Goal: Communication & Community: Answer question/provide support

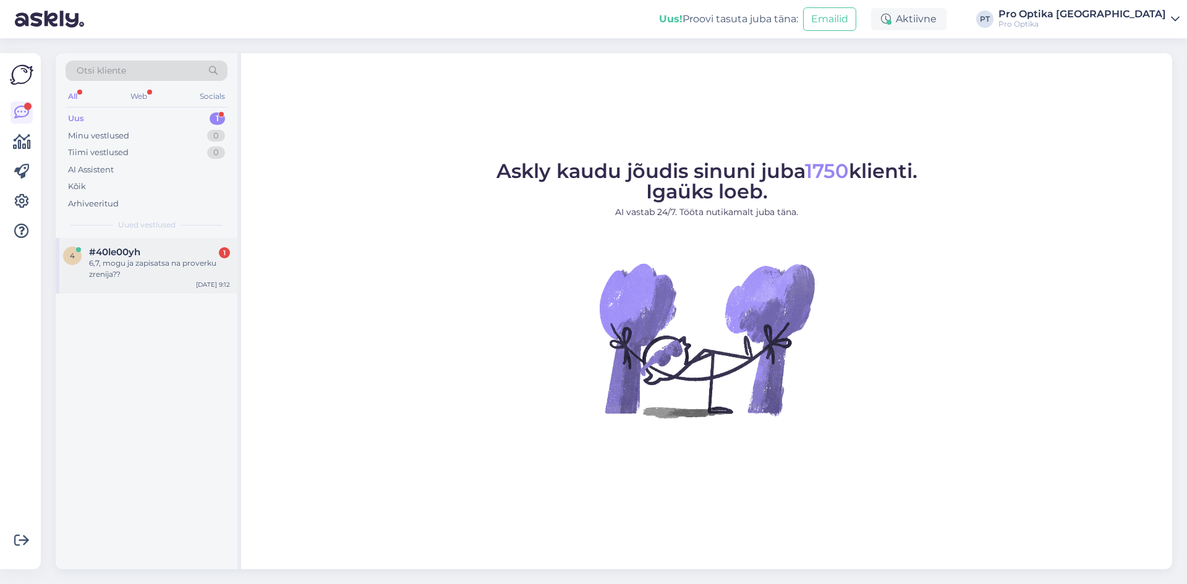
click at [143, 244] on div "4 #40le00yh 1 6,7, mogu ja zapisatsa na proverku zrenija?? [DATE] 9:12" at bounding box center [147, 266] width 182 height 56
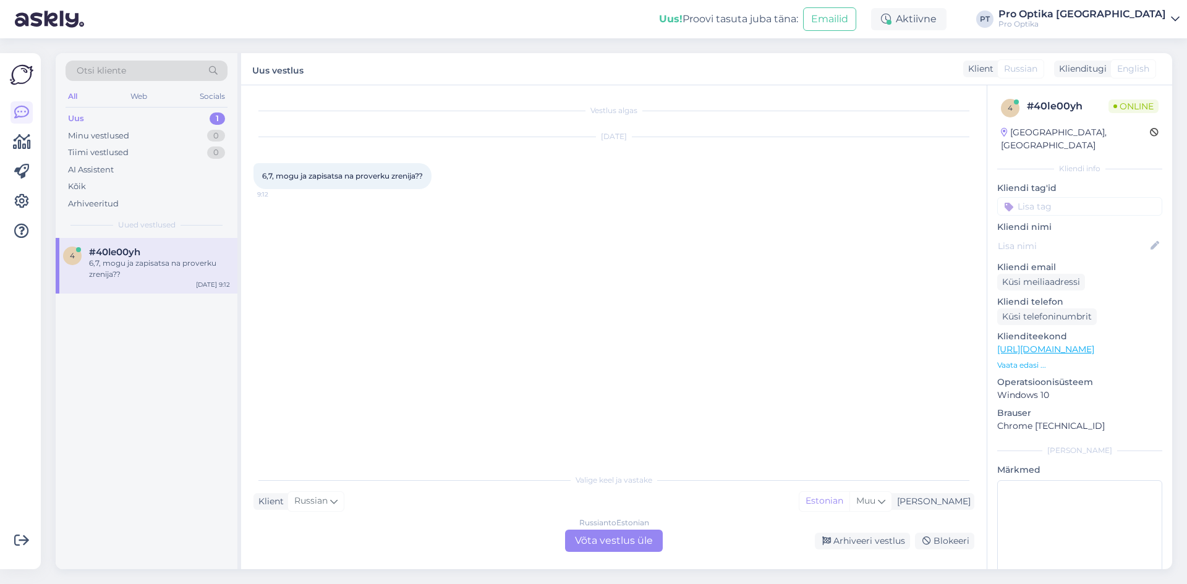
click at [606, 546] on div "Russian to Estonian Võta vestlus üle" at bounding box center [614, 541] width 98 height 22
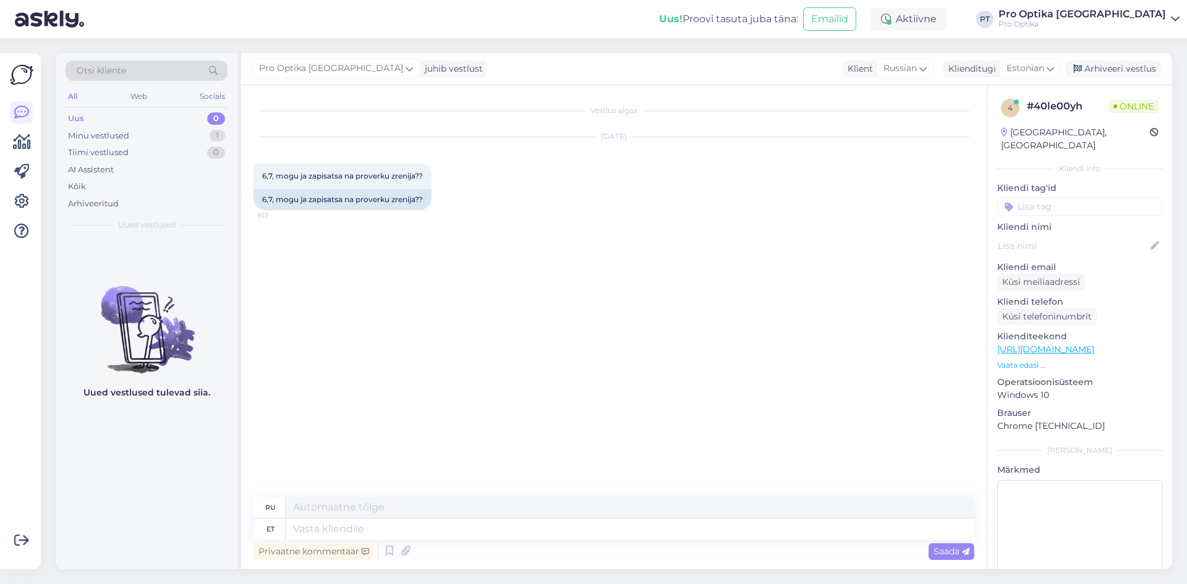
click at [380, 548] on div "Privaatne kommentaar Saada" at bounding box center [613, 551] width 721 height 23
click at [388, 548] on icon at bounding box center [389, 551] width 15 height 19
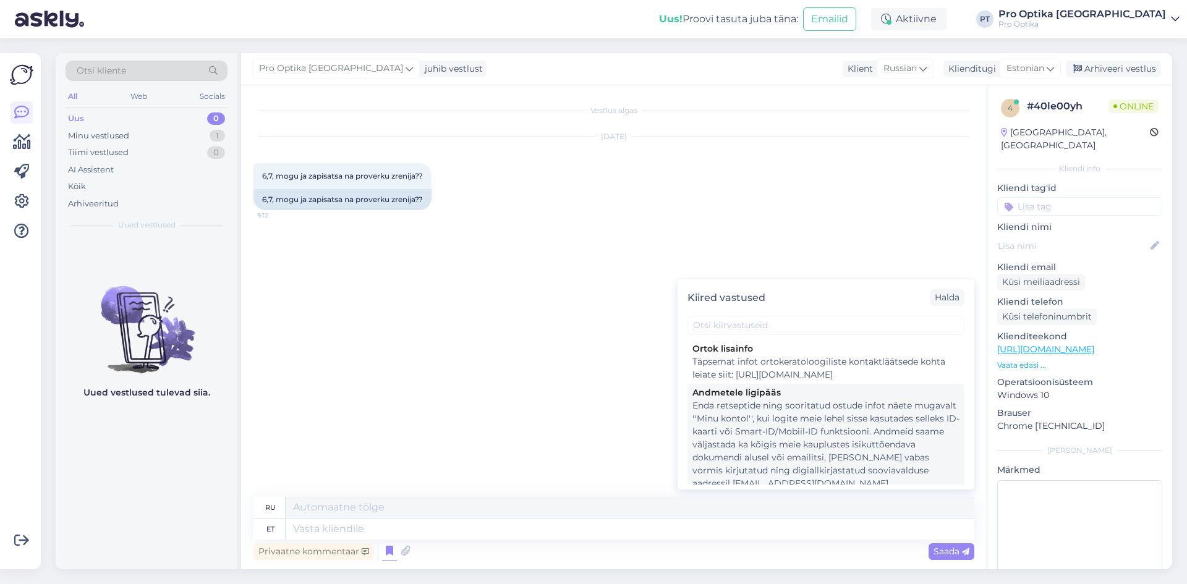
scroll to position [247, 0]
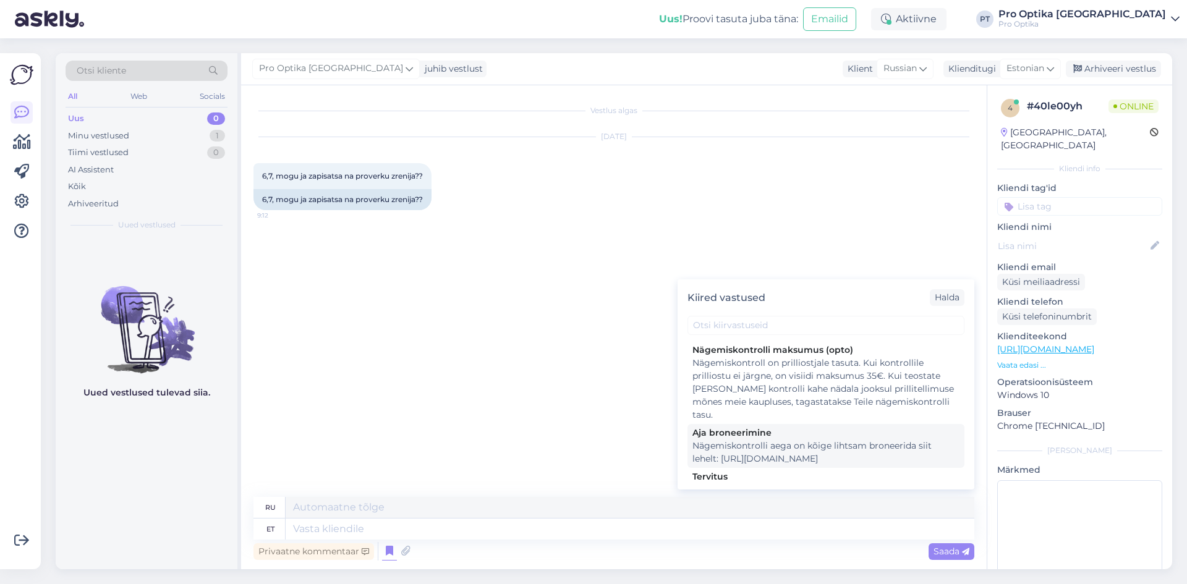
click at [778, 448] on div "Nägemiskontrolli aega on kõige lihtsam broneerida siit lehelt: [URL][DOMAIN_NAM…" at bounding box center [825, 452] width 267 height 26
type textarea "Записаться на проверку зрения проще всего на этой странице: [URL][DOMAIN_NAME]"
type textarea "Nägemiskontrolli aega on kõige lihtsam broneerida siit lehelt: [URL][DOMAIN_NAM…"
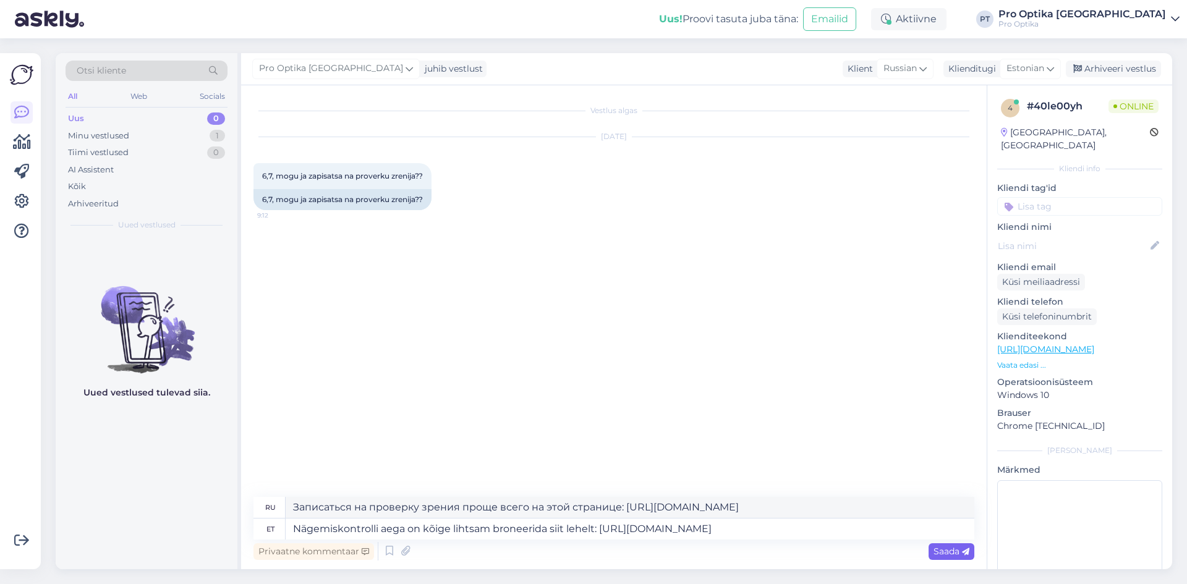
click at [940, 557] on div "Saada" at bounding box center [951, 551] width 46 height 17
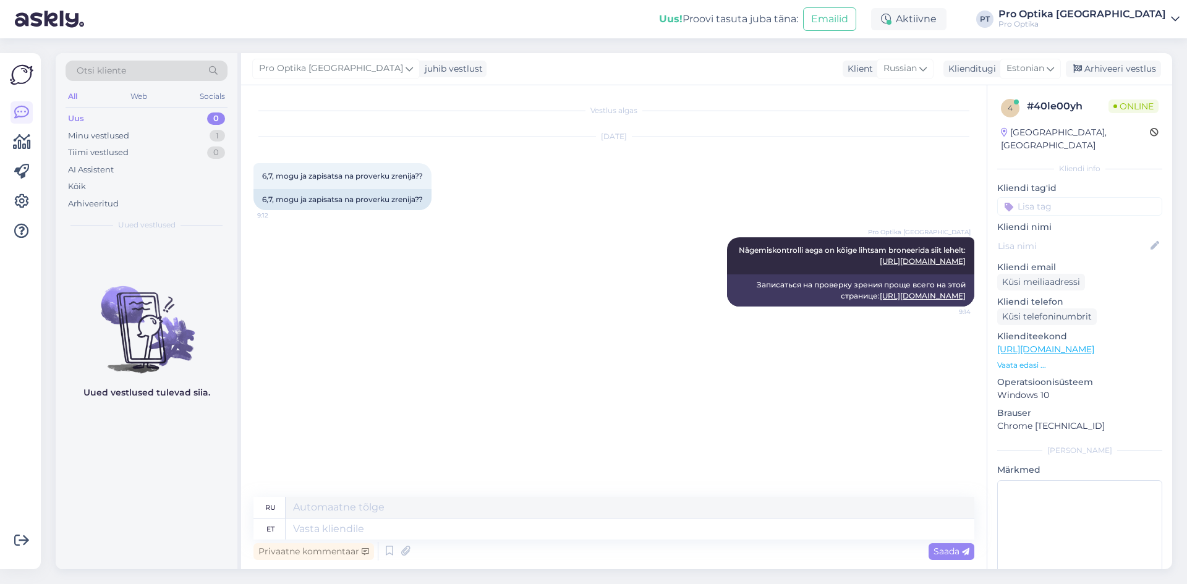
click at [220, 519] on div "Uued vestlused tulevad siia." at bounding box center [147, 403] width 182 height 331
click at [357, 522] on textarea at bounding box center [630, 529] width 689 height 21
type textarea "Sellel"
type textarea "На этом"
type textarea "Sellelt li"
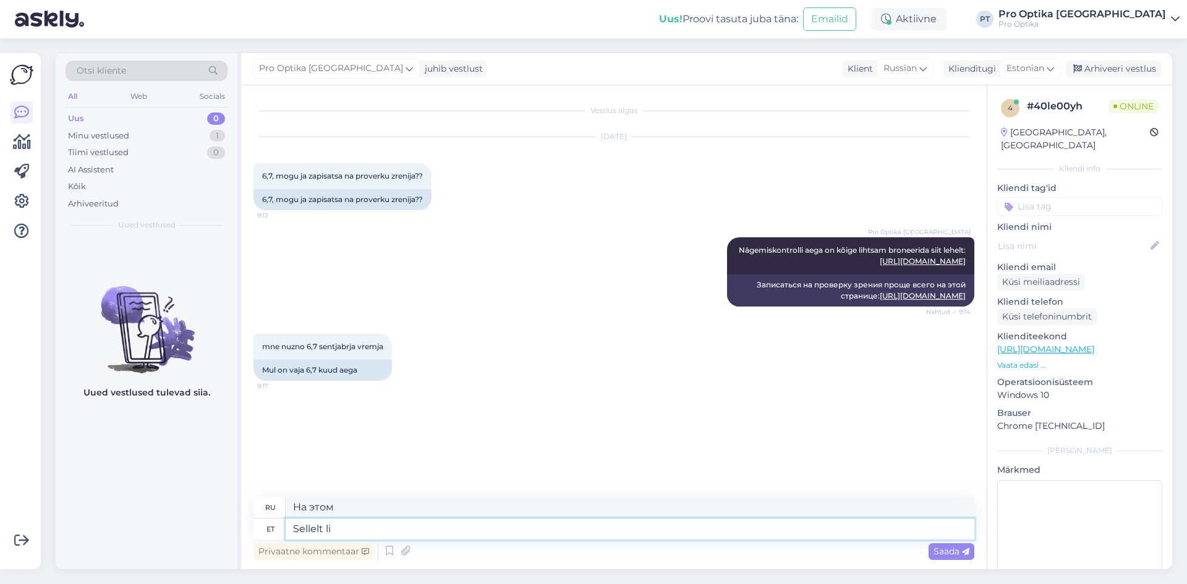
type textarea "Из этого"
type textarea "Sellelt lingilt, mis"
type textarea "По этой ссылке,"
type textarea "Sellelt lingilt, mis ma sa"
type textarea "По этой ссылке [PERSON_NAME]"
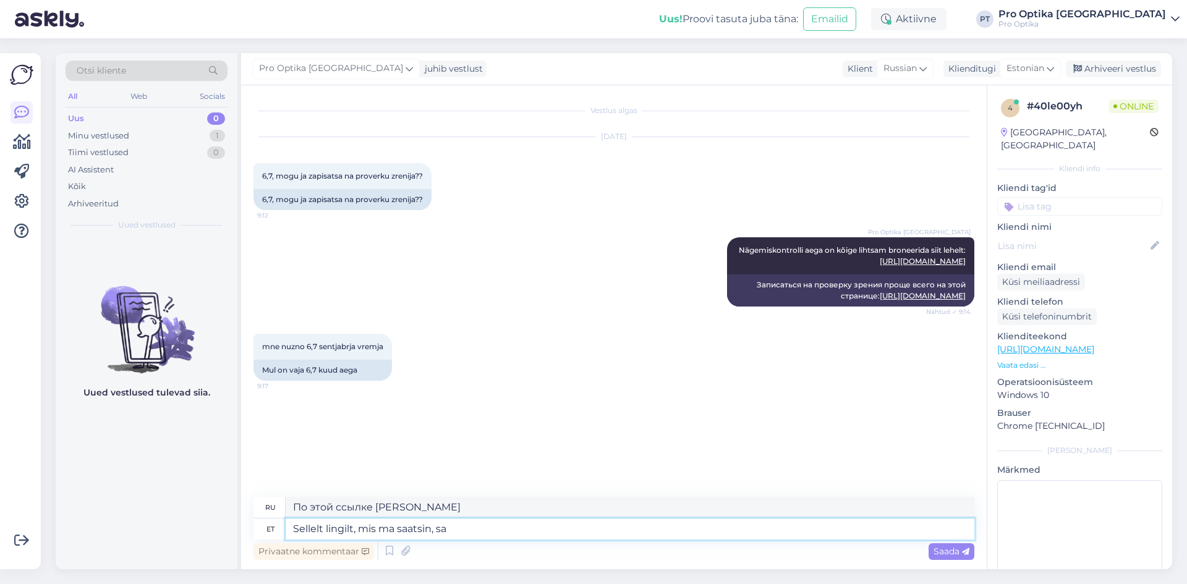
type textarea "Sellelt lingilt, mis ma saatsin, saa"
type textarea "По ссылке, которую я отправил,"
type textarea "Sellelt lingilt, mis ma saatsin, saate end"
type textarea "По этой ссылке, которую я вам отправил, вы можете"
type textarea "Sellelt lingilt, mis ma saatsin, saate endale s"
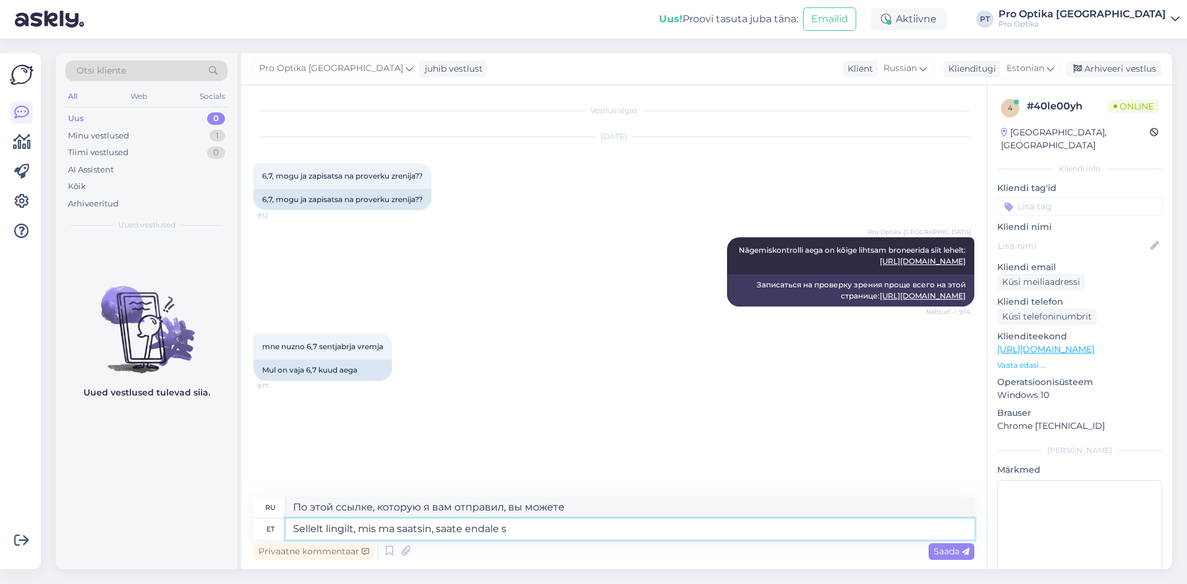
type textarea "По этой ссылке, которую я вам отправил, вы можете это получить."
type textarea "Sellelt lingilt, mis ma saatsin, saate endale sobiva aja"
type textarea "Подходящее время вы можете узнать по этой ссылке, которую я вам отправил."
type textarea "Sellelt lingilt, mis ma saatsin, saate endale sobiva aja 6 võ"
type textarea "По этой ссылке, которую я вам отправил, вы можете получить подходящее время 6"
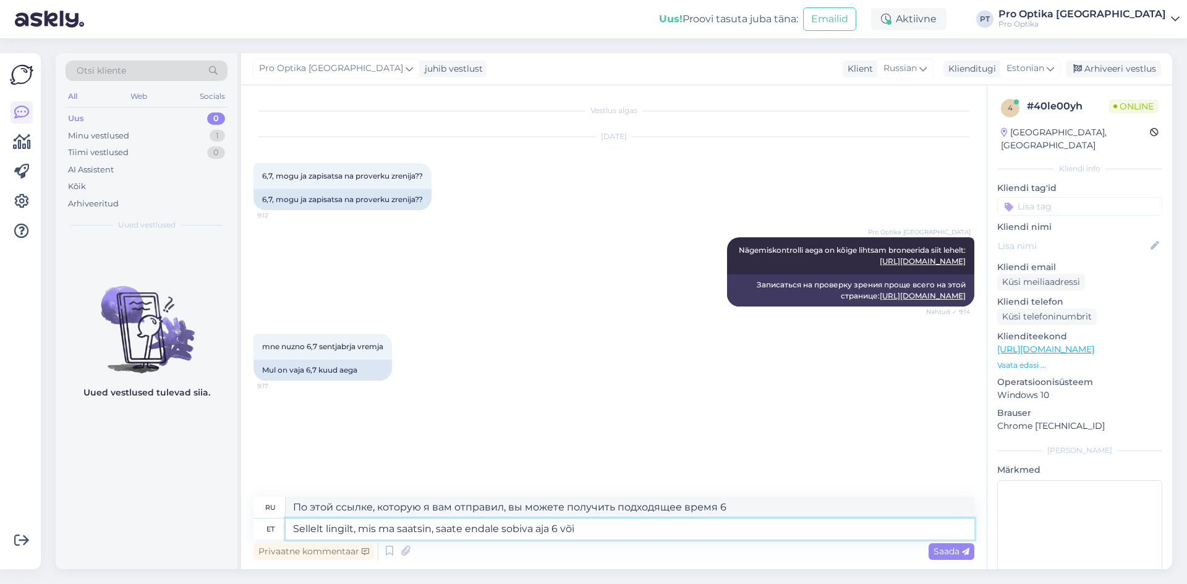
type textarea "Sellelt lingilt, mis ma saatsin, saate endale sobiva aja 6 või 7"
type textarea "По этой ссылке, которую я вам отправил, вы можете найти удобное для вас время 6…"
type textarea "Sellelt lingilt, mis ma saatsin, saate endale sobiva aja 6 või 7 s"
type textarea "По этой ссылке, которую я вам отправил, вы можете выбрать удобное для вас время…"
type textarea "Sellelt lingilt, mis ma saatsin, saate endale sobiva aja 6 või 7 septem"
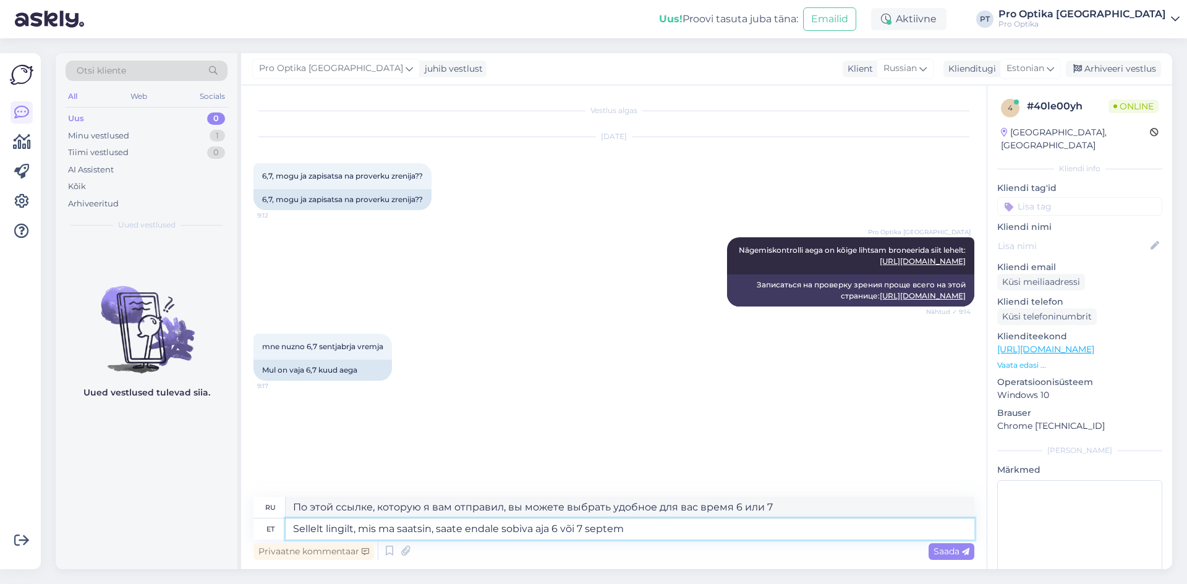
type textarea "По этой ссылке, которую я вам отправил, вы можете выбрать подходящее для вас вр…"
type textarea "Sellelt lingilt, mis ma saatsin, saate endale sobiva aja 6 või [DATE] va"
type textarea "По этой ссылке, которую я вам отправил, вы можете найти удобное для вас время 6…"
type textarea "Sellelt lingilt, mis ma saatsin, saate endale sobiva aja 6 või [DATE] valida."
type textarea "По ссылке, которую я отправила, вы можете выбрать удобное для вас время 6 или 7…"
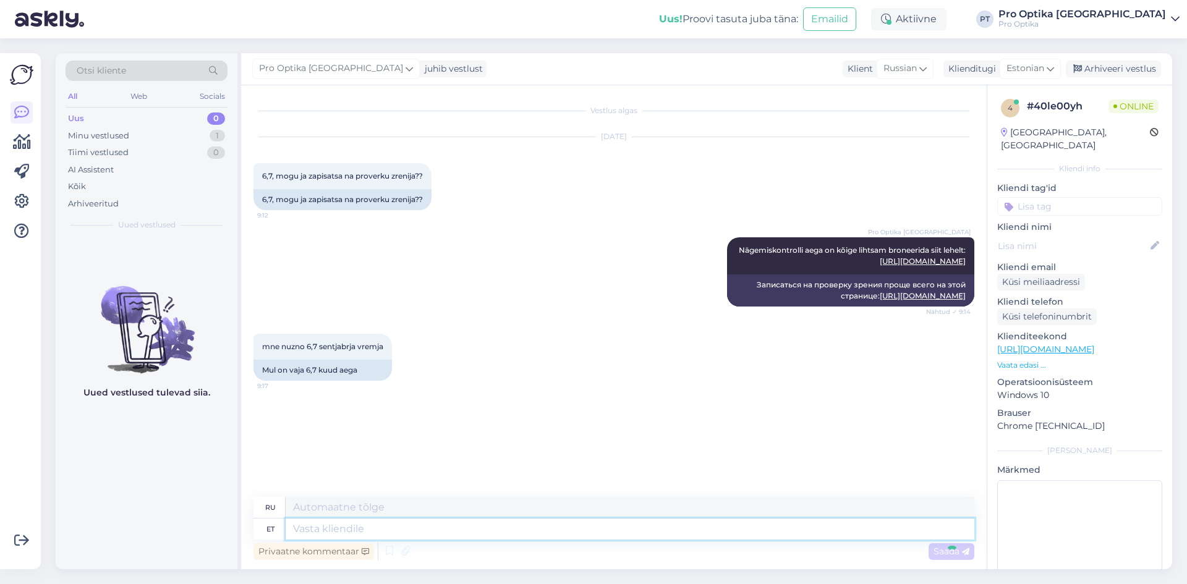
scroll to position [27, 0]
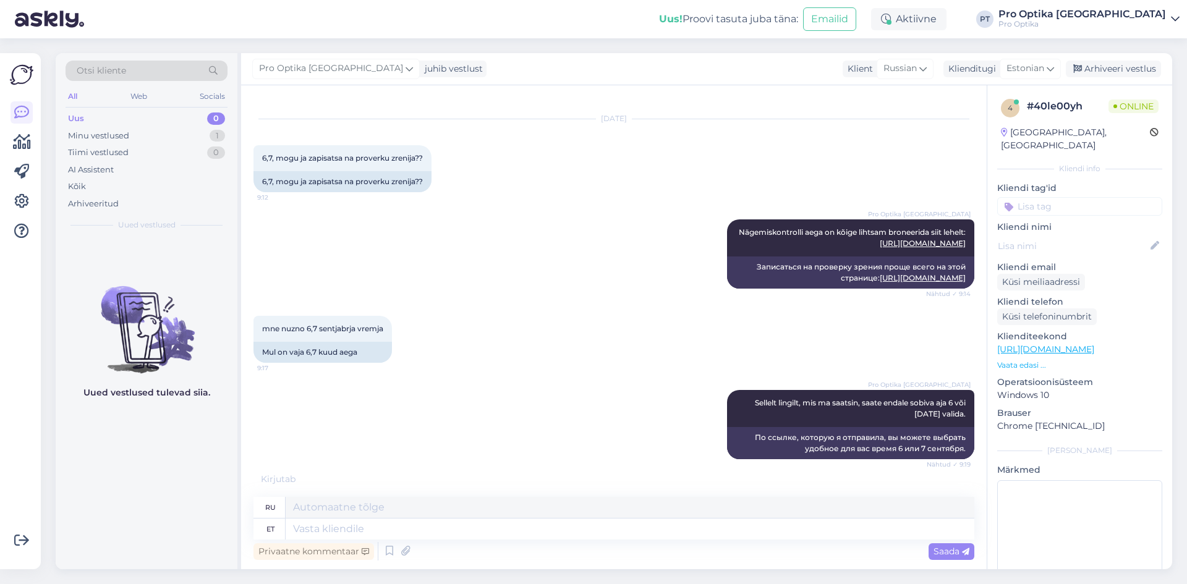
click at [155, 480] on div "Uued vestlused tulevad siia." at bounding box center [147, 403] width 182 height 331
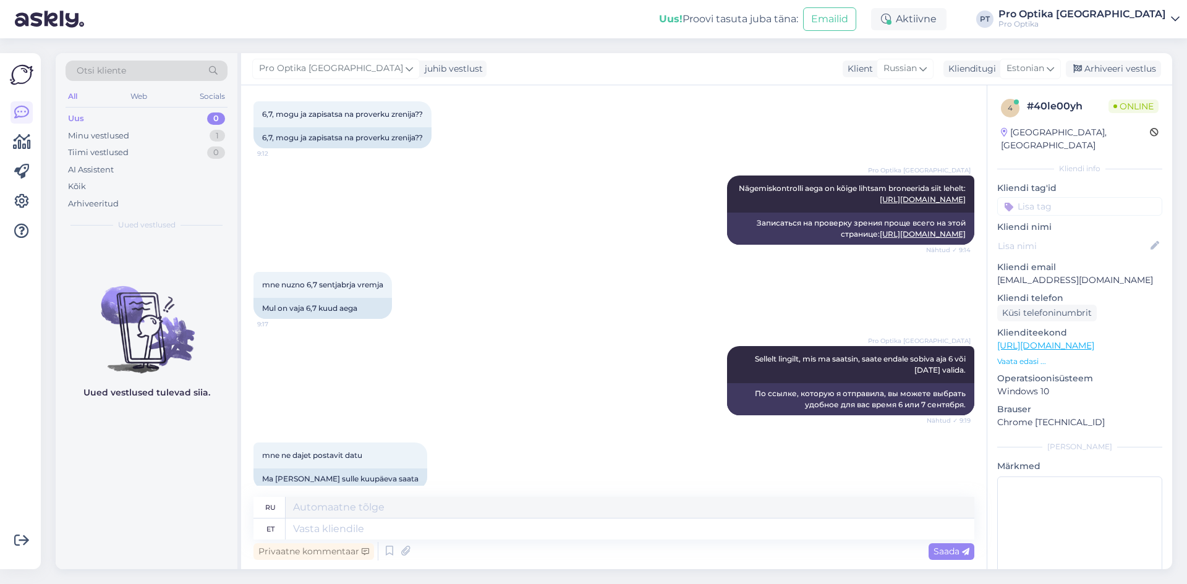
scroll to position [101, 0]
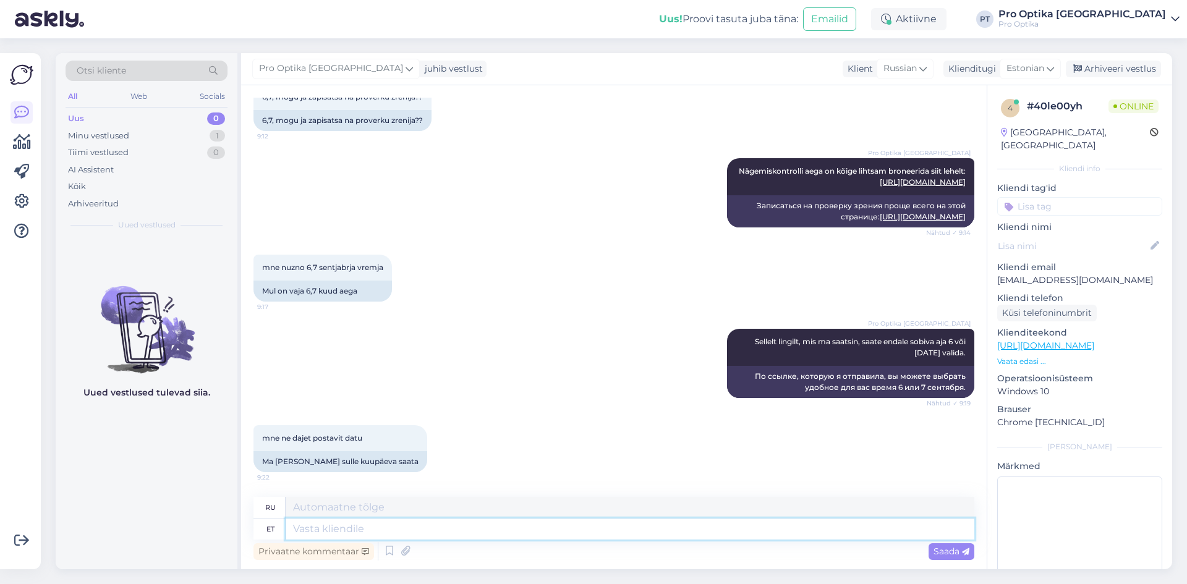
click at [438, 524] on textarea at bounding box center [630, 529] width 689 height 21
type textarea "M"
type textarea "Kahjuks e"
type textarea "К сожалению"
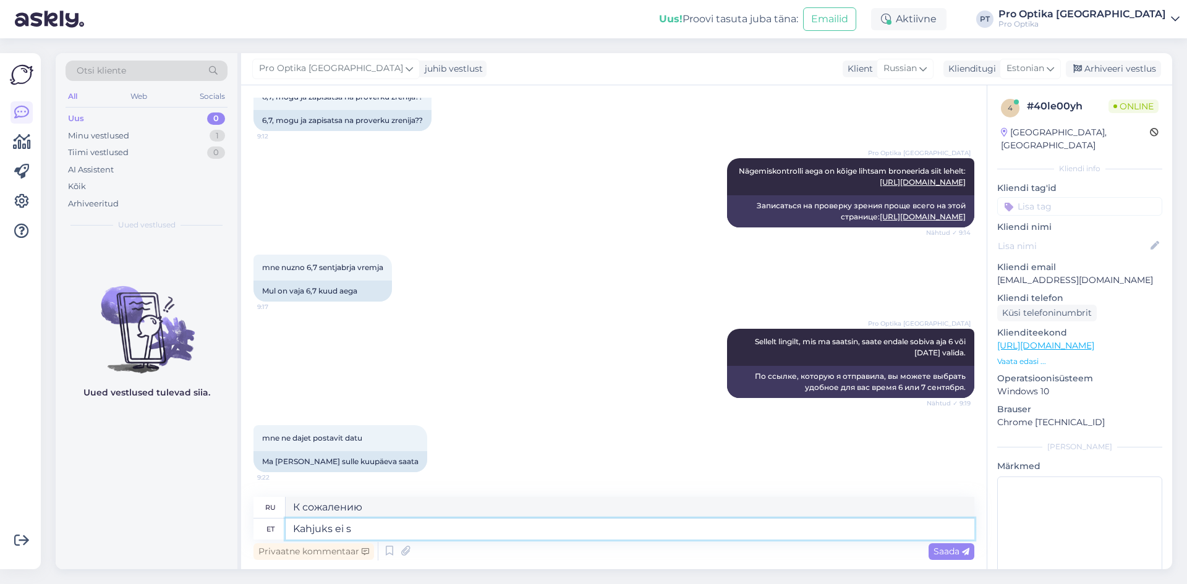
type textarea "Kahjuks ei sa"
type textarea "К сожалению, нет."
type textarea "Kahjuks ei saa ar"
type textarea "К сожалению, я не могу."
type textarea "Kahjuks ei saa aru m"
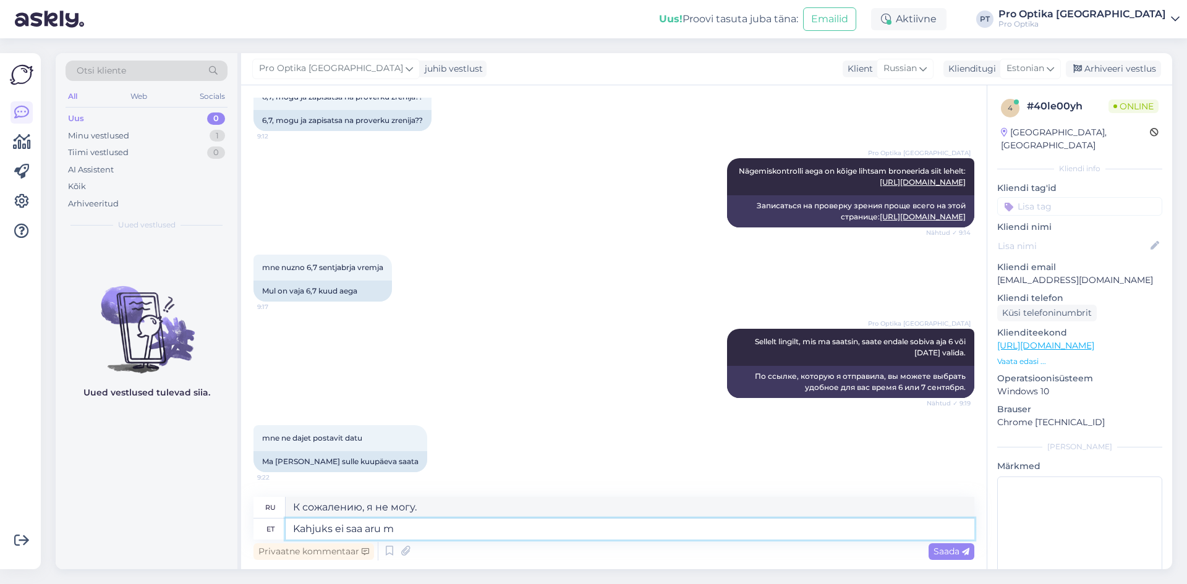
type textarea "К сожалению, я не понимаю."
type textarea "Kahjuks ei saa aru millega T"
type textarea "К сожалению, я не понимаю, что"
type textarea "Kahjuks ei saa aru millega Te av"
type textarea "К сожалению, я не понимаю, что вы имеете в виду."
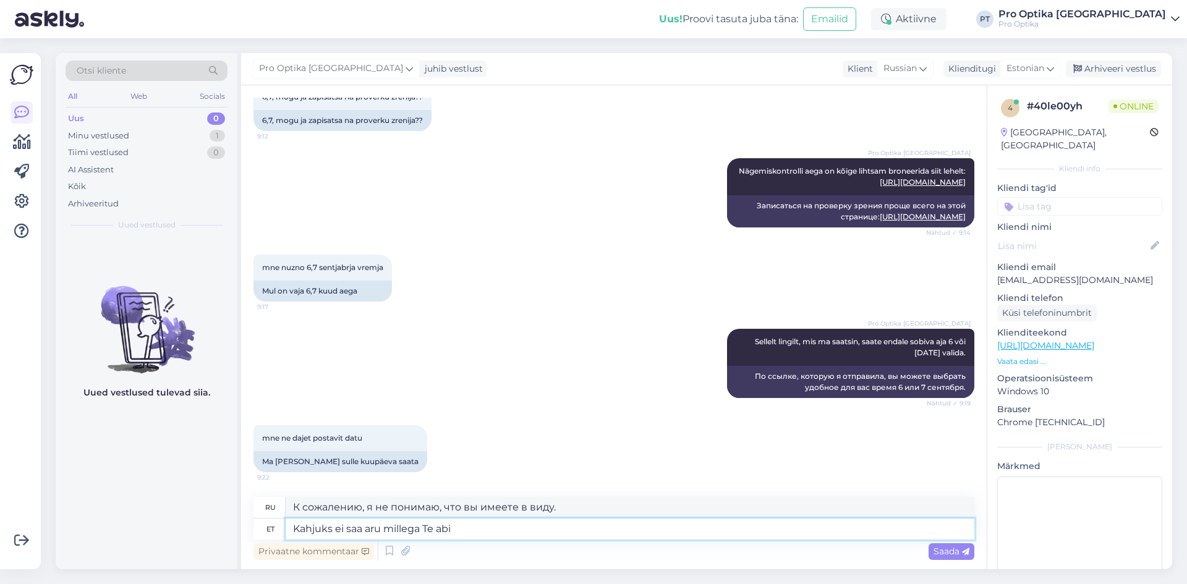
type textarea "Kahjuks ei saa aru millega Te abi v"
type textarea "К сожалению, я не понимаю, чем вы пытаетесь мне помочь."
type textarea "Kahjuks ei saa aru millega Te abi vajate, pal"
type textarea "К сожалению, я не понимаю, в чем именно вам нужна помощь."
type textarea "Kahjuks ei saa aru millega Te abi vajate, palun tä"
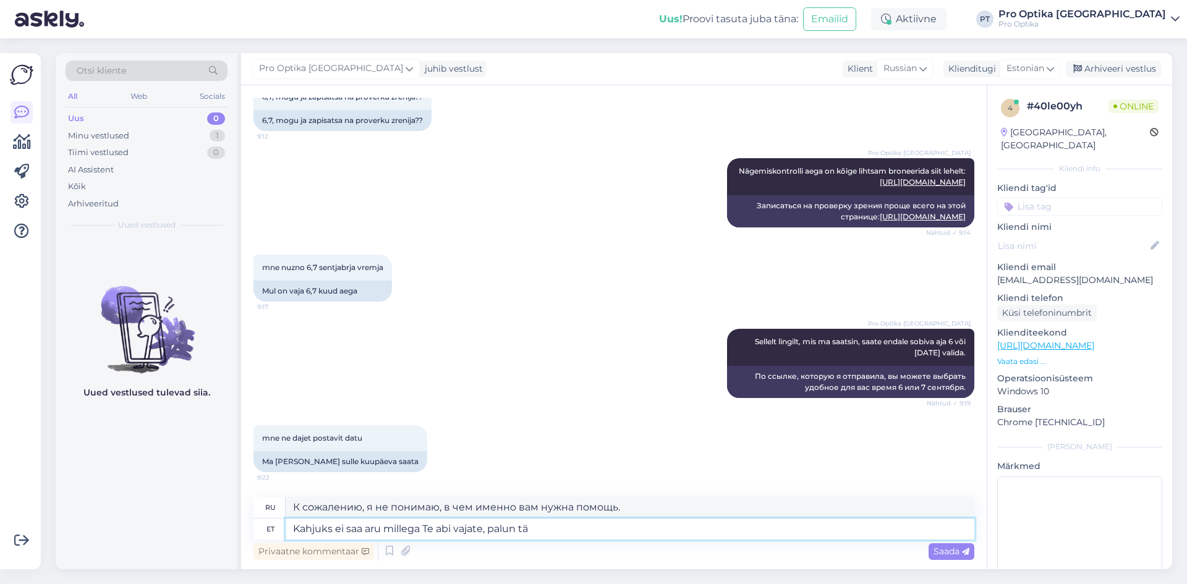
type textarea "К сожалению, я не понимаю, в чем именно вам нужна помощь. Пожалуйста."
type textarea "Kahjuks ei saa aru millega Te abi vajate, palun täpsustage."
type textarea "К сожалению, я не понимаю, в чем именно вам нужна помощь, пожалуйста, уточните."
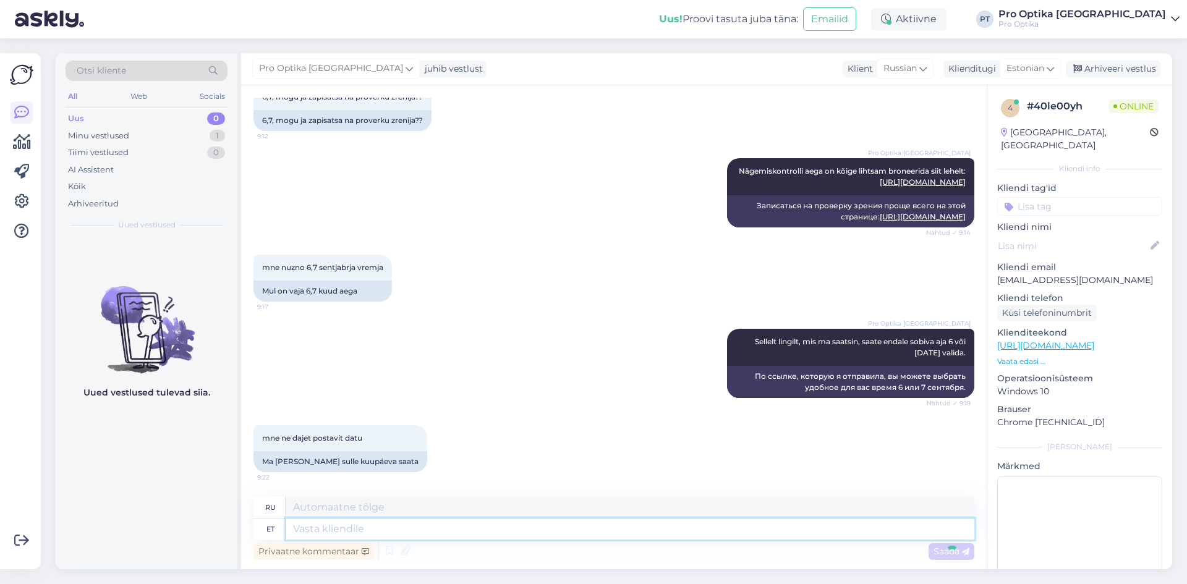
scroll to position [187, 0]
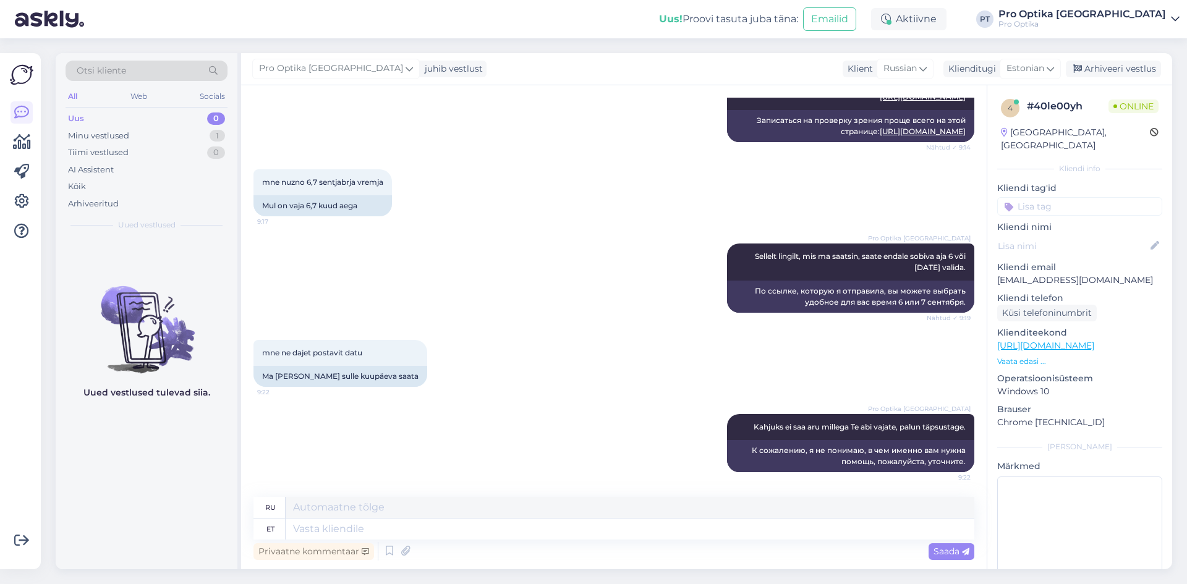
click at [129, 503] on div "Uued vestlused tulevad siia." at bounding box center [147, 403] width 182 height 331
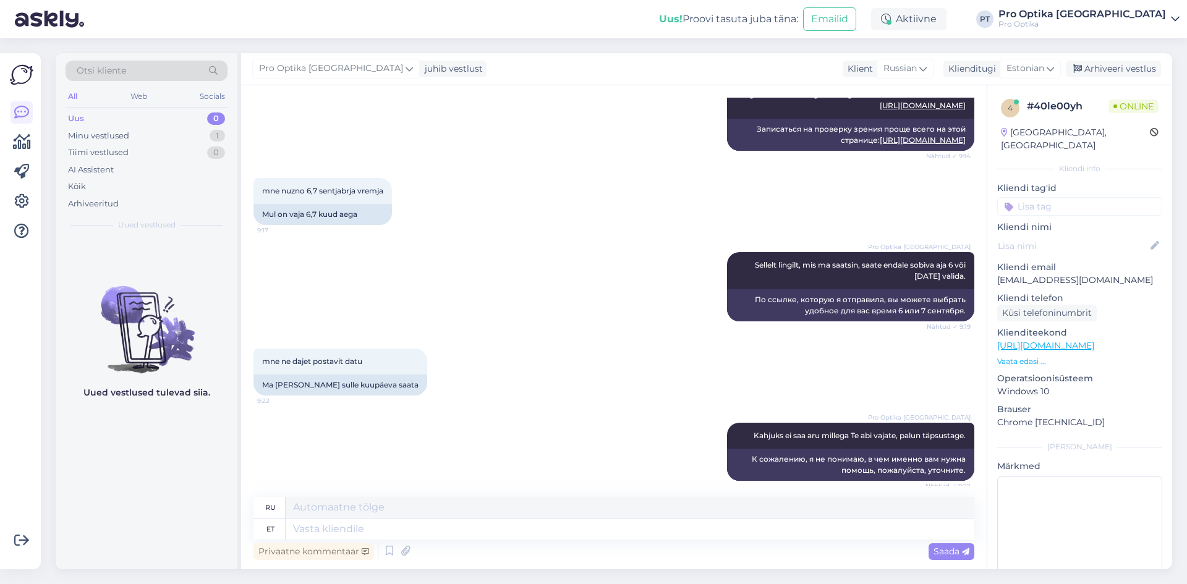
scroll to position [283, 0]
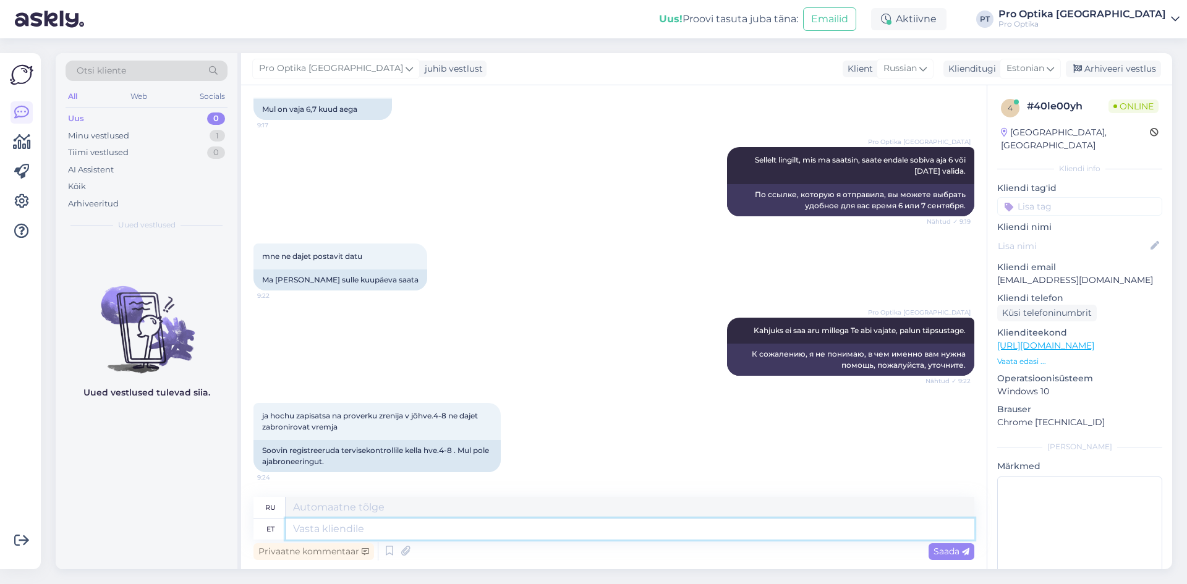
click at [331, 536] on textarea at bounding box center [630, 529] width 689 height 21
type textarea "S"
type textarea "С"
type textarea "Sellisel j"
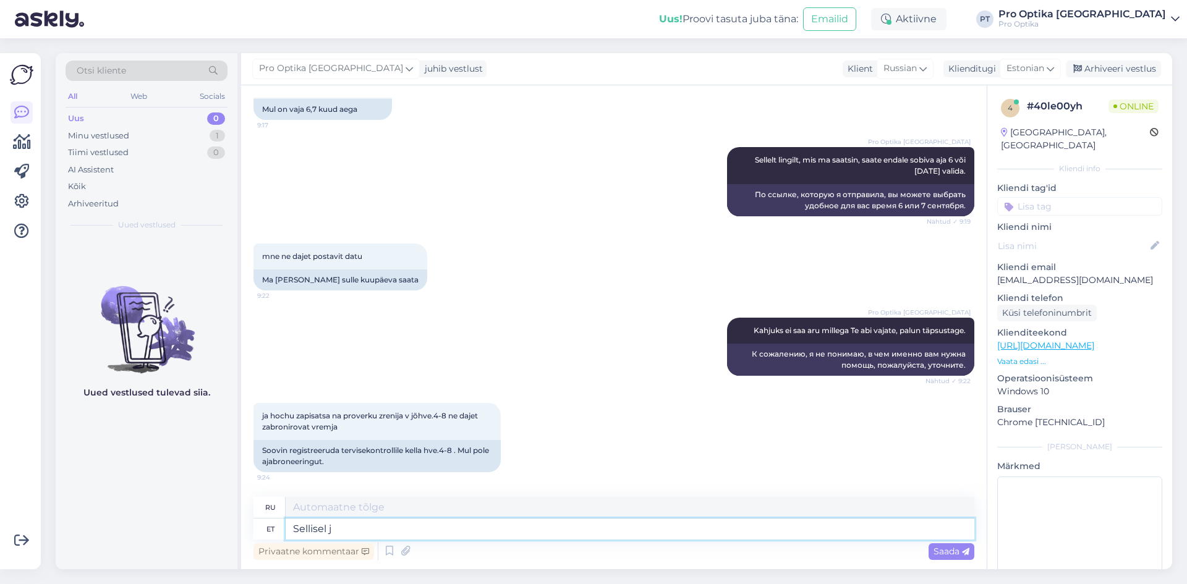
type textarea "Таким образом"
type textarea "Sellisel juhul p"
type textarea "В этом случае"
type textarea "Sellisel juhul palun b"
type textarea "В таком случае, пожалуйста"
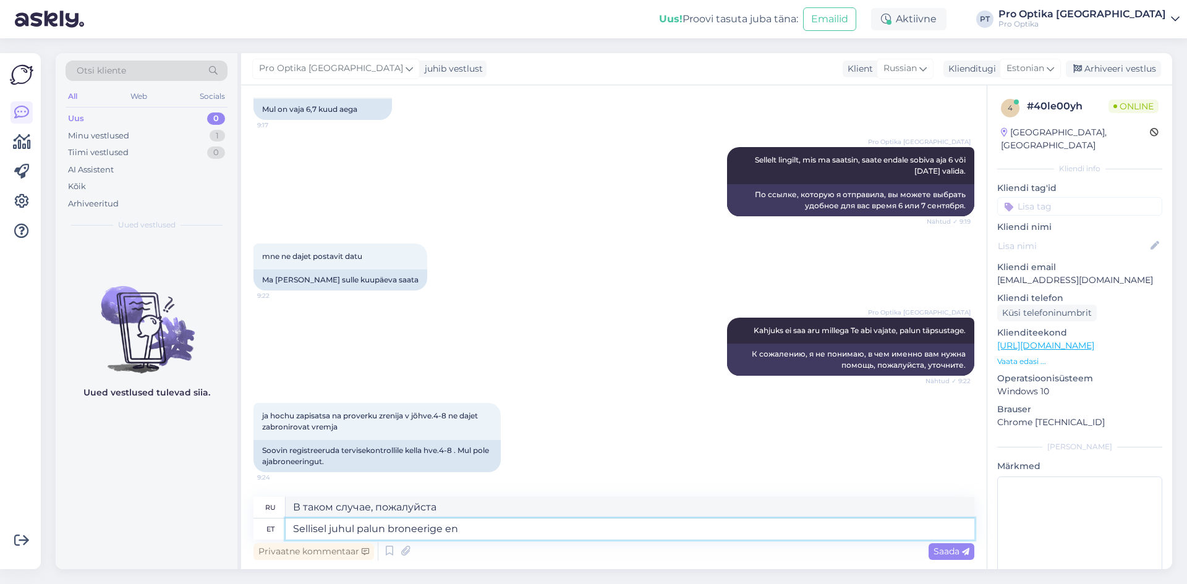
type textarea "Sellisel juhul palun broneerige end"
type textarea "В этом случае, пожалуйста, забронируйте"
type textarea "Sellisel juhul palun broneerige endale aeg"
type textarea "В этом случае, пожалуйста, забронируйте сами."
type textarea "Sellisel juhul palun broneerige endale aeg l"
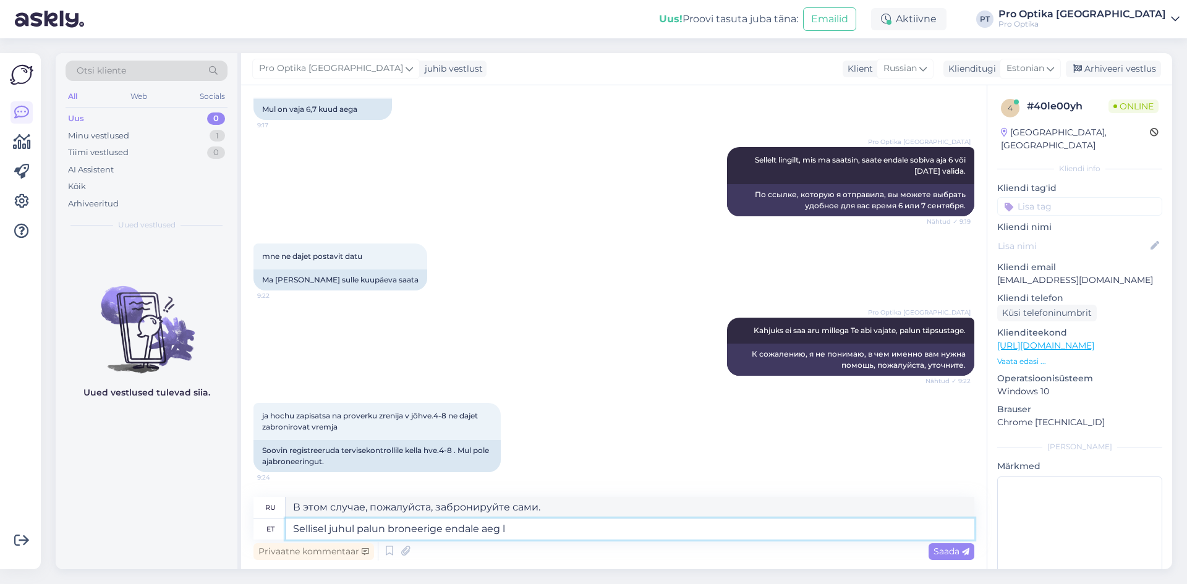
type textarea "В этом случае, пожалуйста, запишитесь на прием."
type textarea "Sellisel juhul palun broneerige endale aeg lingil, mis"
type textarea "В этом случае, пожалуйста, запишитесь на прием по ссылке,"
type textarea "Sellisel juhul palun broneerige endale aeg lingil, mis ma"
type textarea "В этом случае, пожалуйста, запишитесь на прием по ссылке ниже."
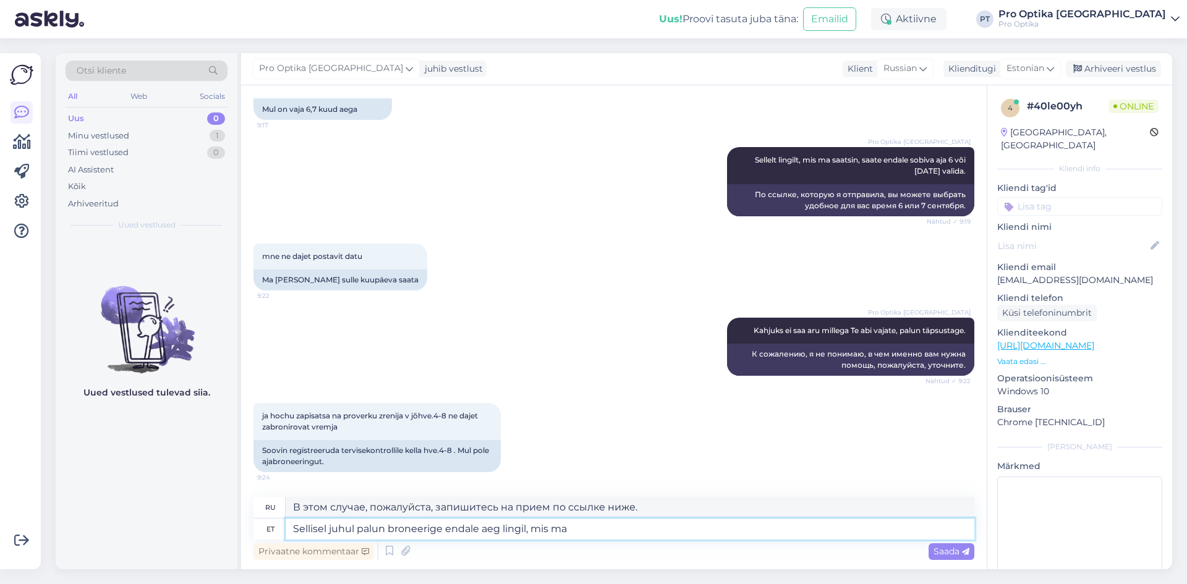
type textarea "Sellisel juhul palun broneerige endale aeg lingil, mis ma T"
type textarea "В этом случае, пожалуйста, запишитесь на прием по предоставленной мной ссылке."
type textarea "Sellisel juhul palun broneerige endale aeg lingil, mis ma Teile edastasin. S"
type textarea "В этом случае, пожалуйста, запишитесь на прием, перейдя по предоставленной мной…"
type textarea "Sellisel juhul palun broneerige endale aeg lingil, mis ma Teile edastasin. Seal…"
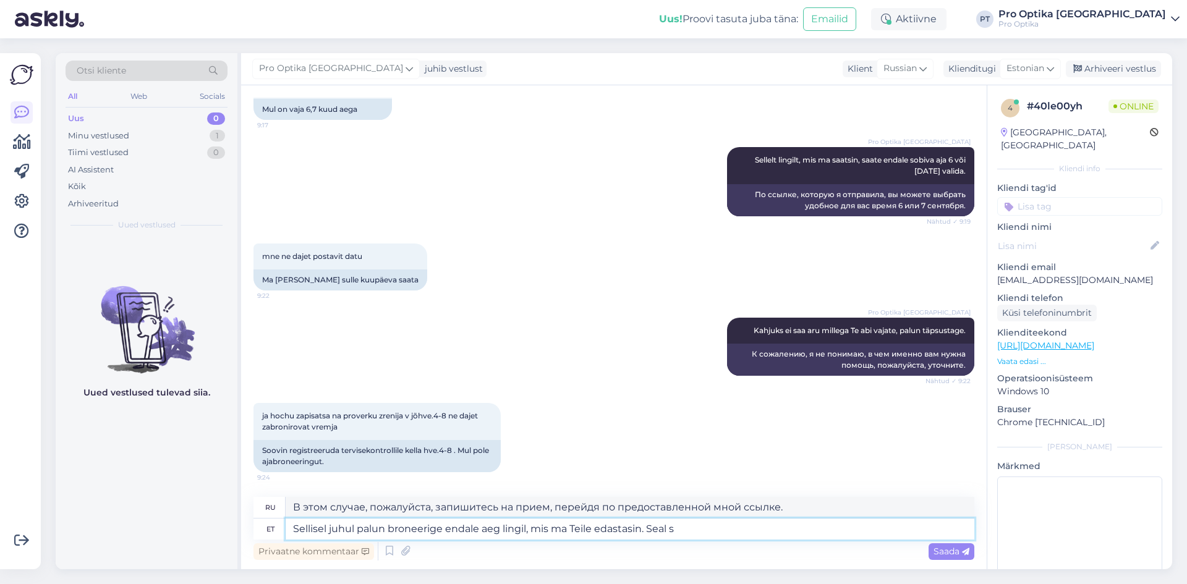
type textarea "В этом случае, пожалуйста, запишитесь на приём по ссылке, которую я вам предост…"
type textarea "Sellisel juhul palun broneerige endale aeg lingil, mis ma Teile edastasin. Seal…"
type textarea "В этом случае, пожалуйста, запишитесь на приём по ссылке, которую я вам отправи…"
type textarea "Sellisel juhul palun broneerige endale aeg lingil, mis ma Teile edastasin. Seal…"
type textarea "В этом случае, пожалуйста, запишитесь на приём по ссылке, которую я вам отправи…"
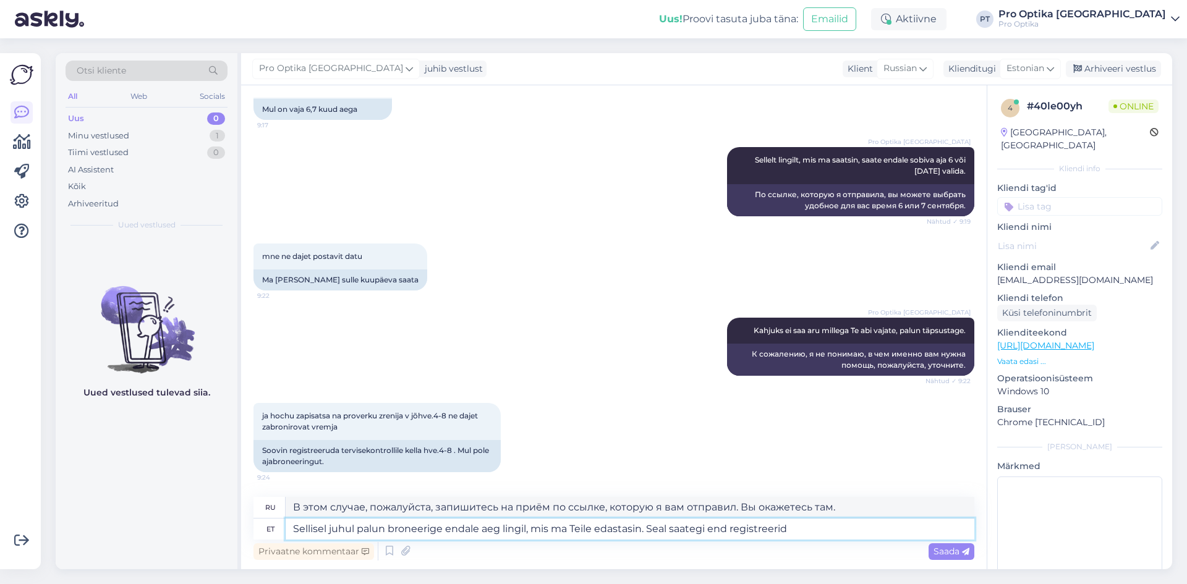
type textarea "Sellisel juhul palun broneerige endale aeg lingil, mis ma Teile edastasin. Seal…"
type textarea "В этом случае, пожалуйста, запишитесь на приём по ссылке, которую я вам предост…"
type textarea "Sellisel juhul palun broneerige endale aeg lingil, mis ma Teile edastasin. Seal…"
type textarea "В таком случае, пожалуйста, запишитесь на приём по ссылке, которую я вам предос…"
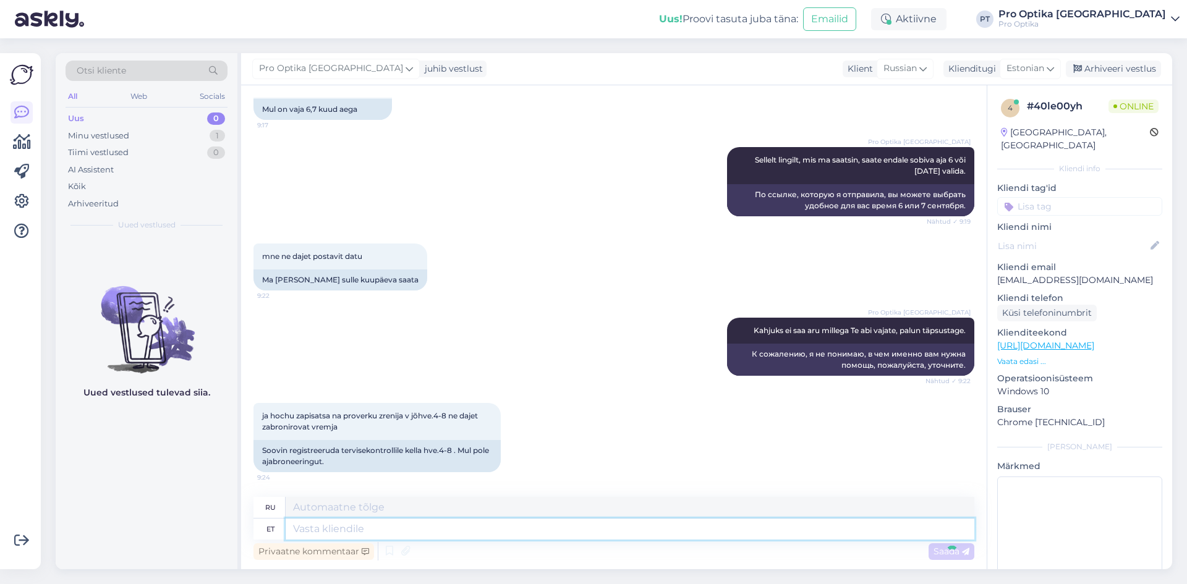
scroll to position [391, 0]
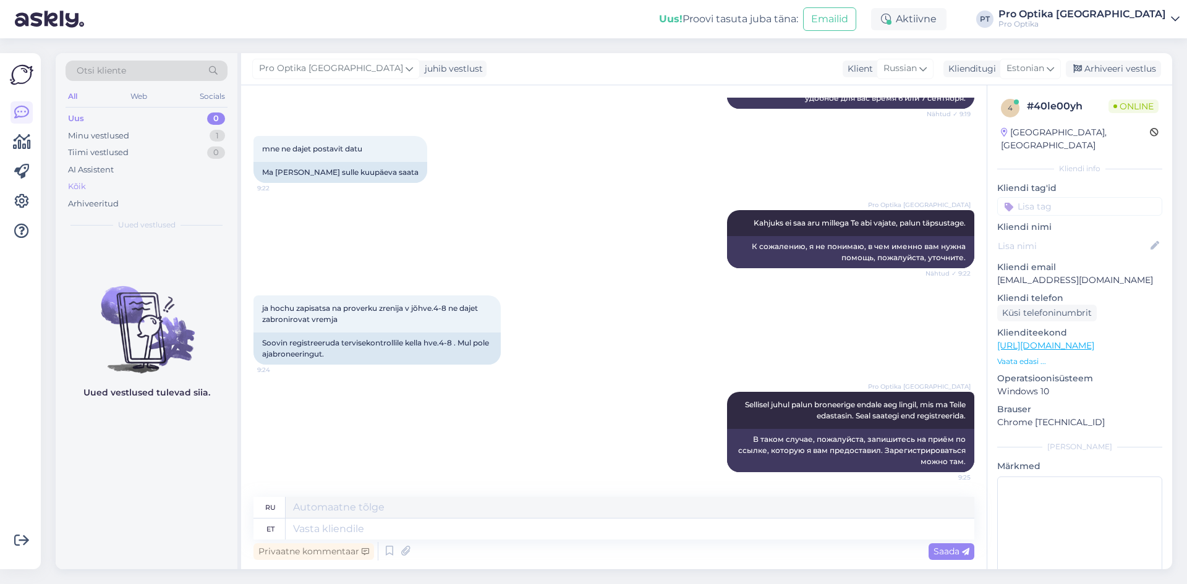
drag, startPoint x: 111, startPoint y: 450, endPoint x: 134, endPoint y: 188, distance: 263.0
click at [111, 449] on div "Uued vestlused tulevad siia." at bounding box center [147, 403] width 182 height 331
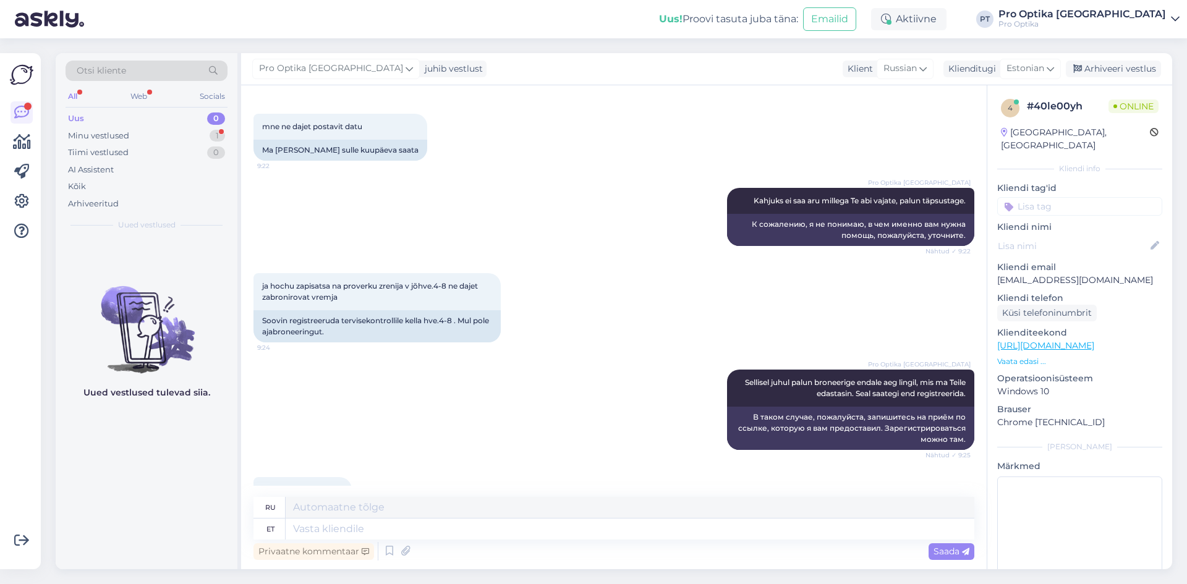
scroll to position [465, 0]
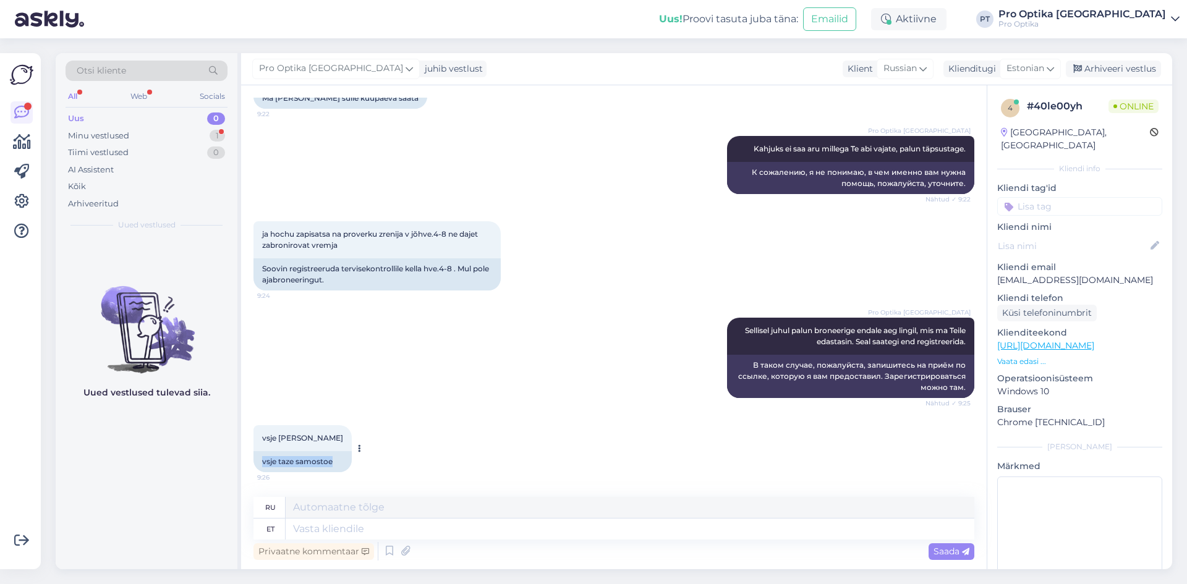
drag, startPoint x: 324, startPoint y: 456, endPoint x: 257, endPoint y: 457, distance: 66.8
click at [257, 457] on div "vsje taze samostoe" at bounding box center [302, 461] width 98 height 21
copy div "vsje taze samostoe"
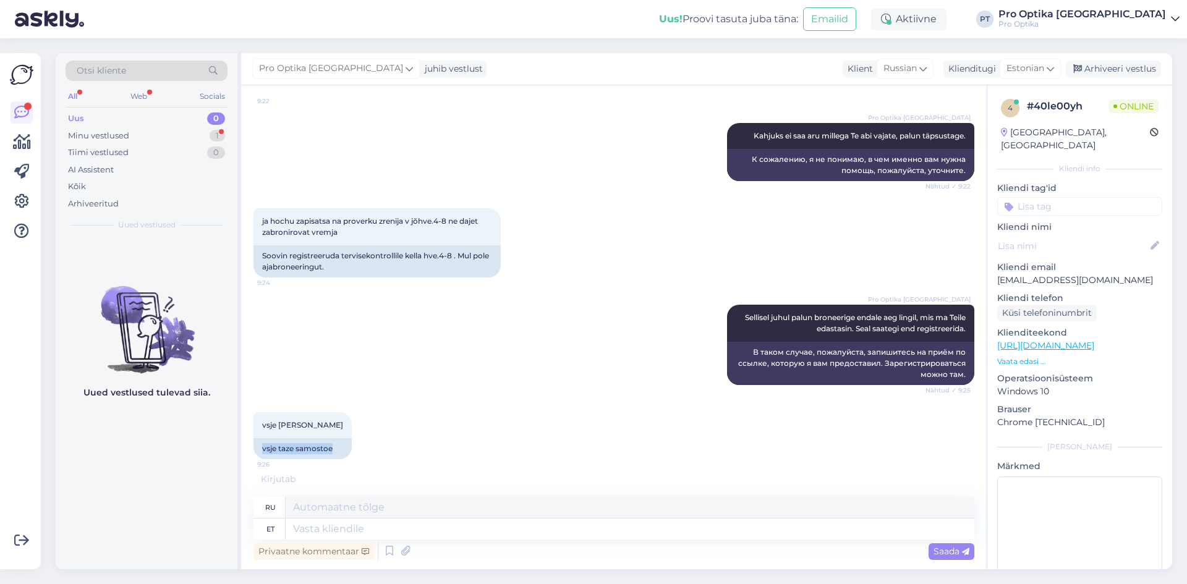
scroll to position [478, 0]
click at [147, 489] on div "Uued vestlused tulevad siia." at bounding box center [147, 403] width 182 height 331
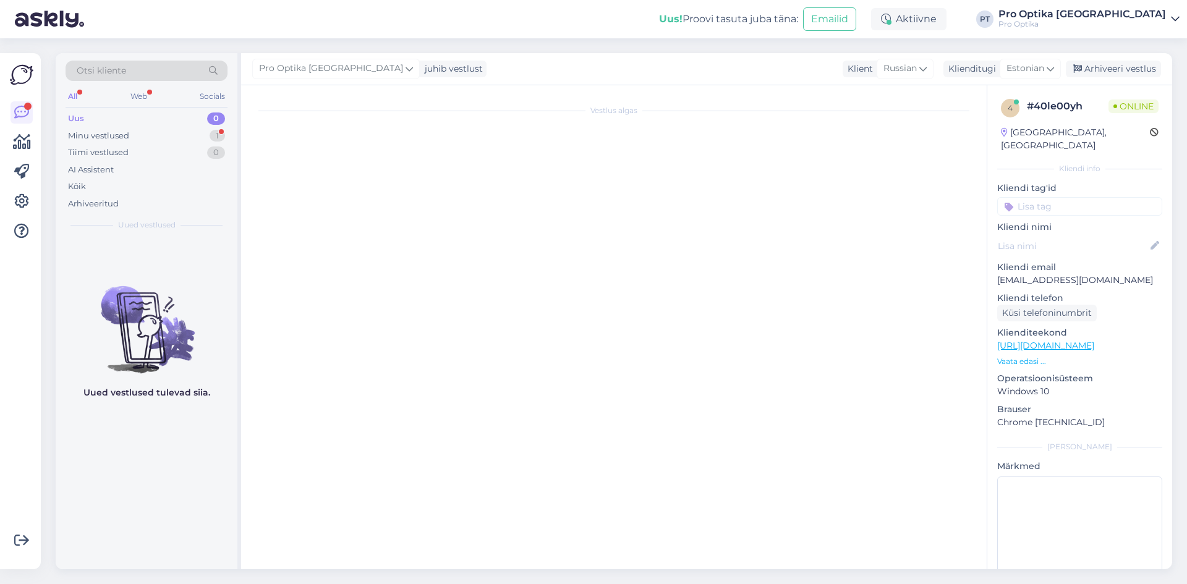
scroll to position [0, 0]
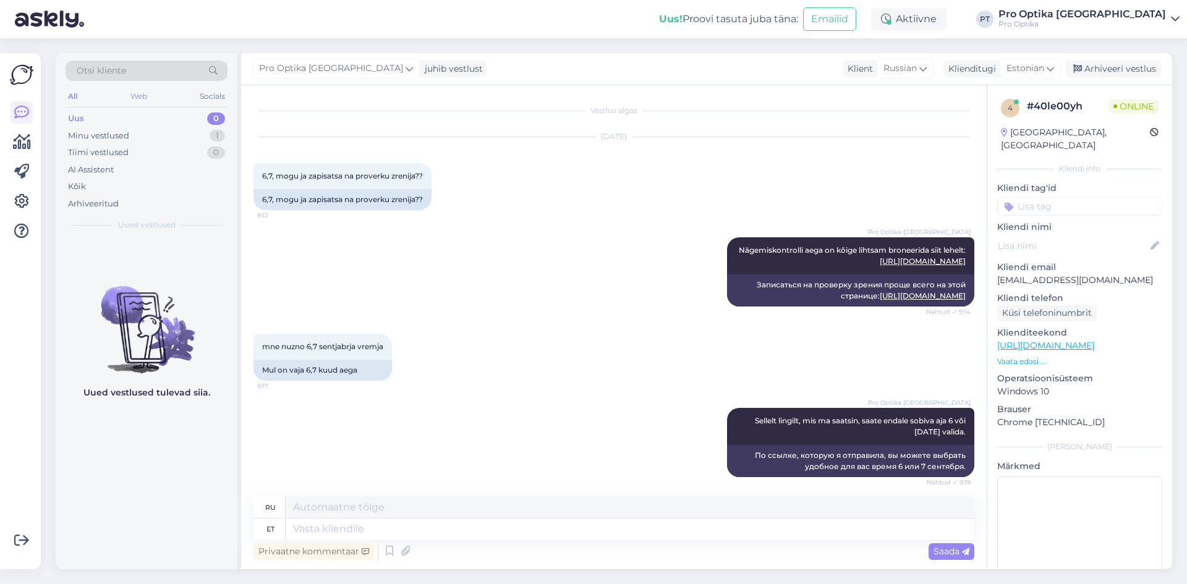
click at [139, 91] on div "Web" at bounding box center [139, 96] width 22 height 16
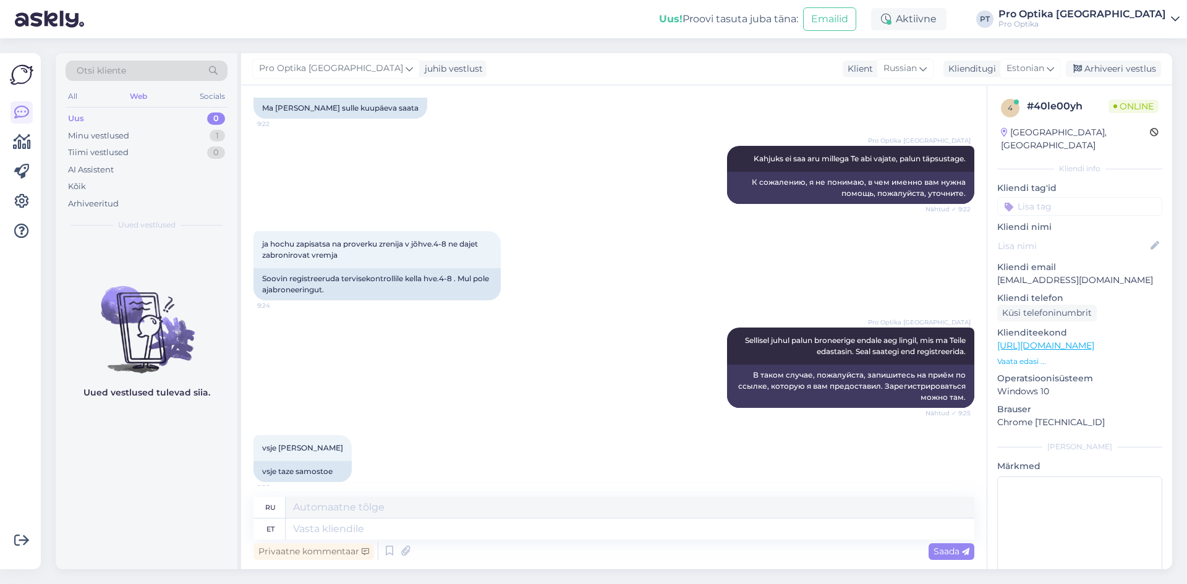
scroll to position [539, 0]
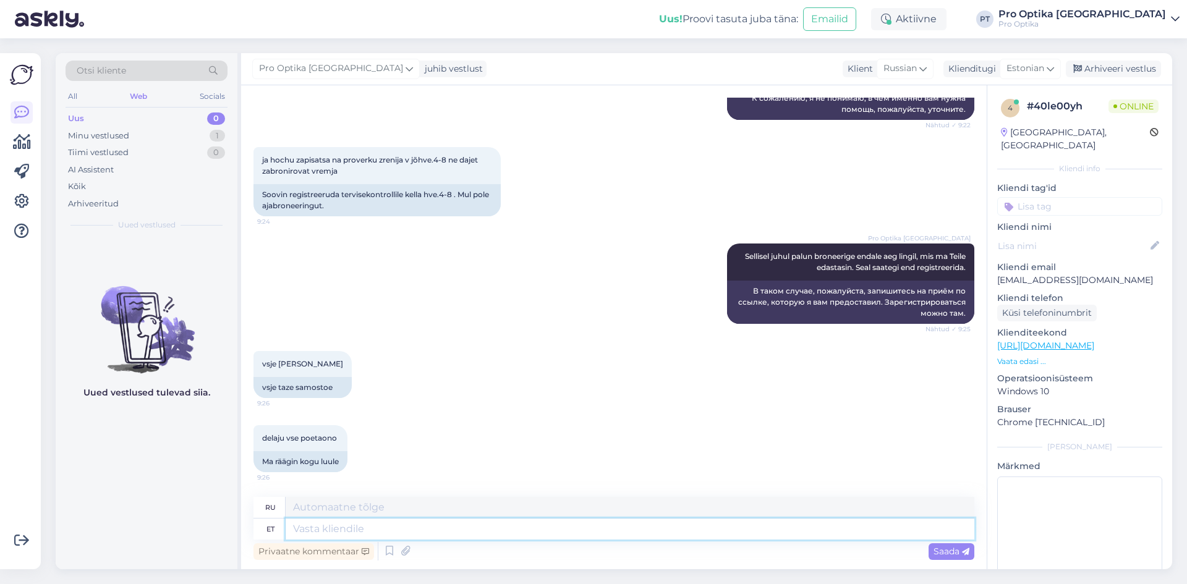
click at [367, 528] on textarea at bounding box center [630, 529] width 689 height 21
type textarea "Kas"
type textarea "Является"
type textarea "Kas te"
type textarea "Ты"
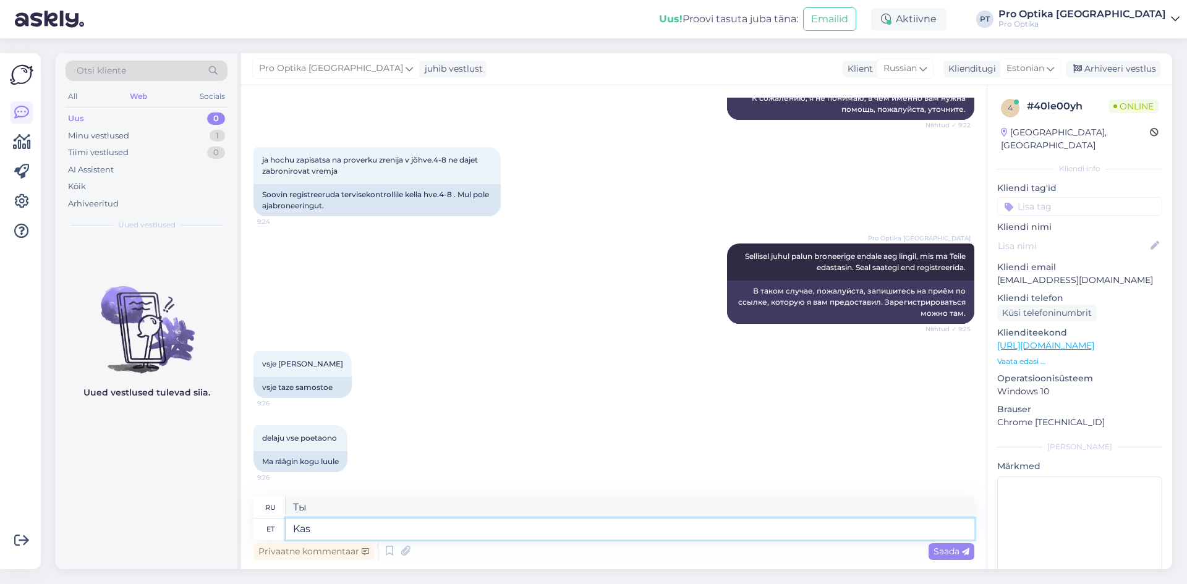
type textarea "Kas T"
type textarea "Является"
type textarea "Kas Te so"
type textarea "Ты"
type textarea "Kas Te soovite e"
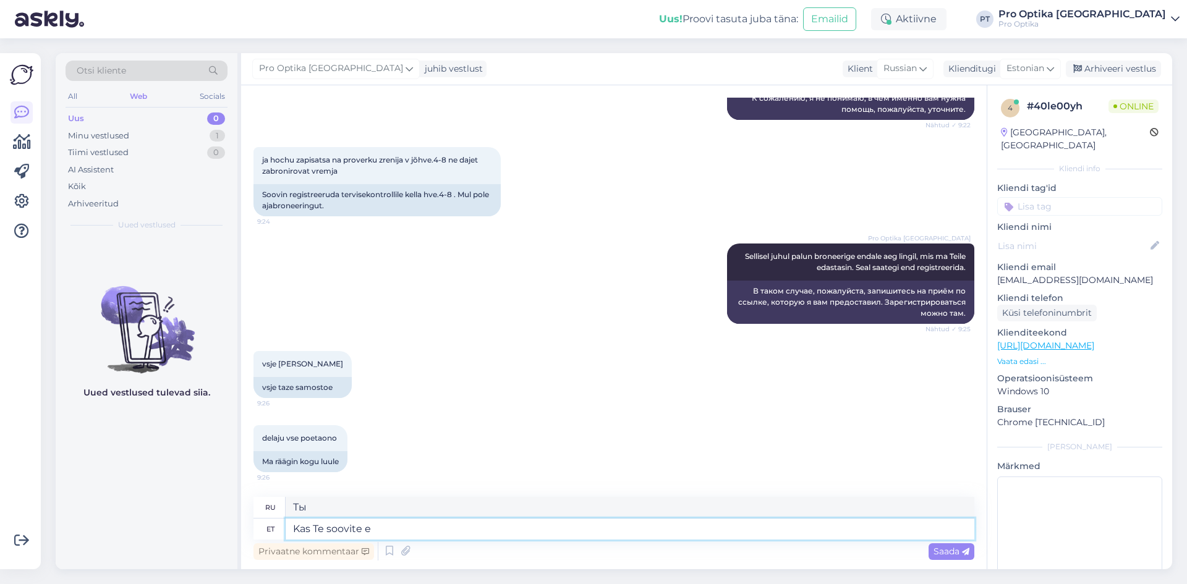
type textarea "Вы хотите"
type textarea "Kas Te soovite endale n"
type textarea "Вы хотите, чтобы"
type textarea "Kas Te soovite endale nägemiskontrolli a"
type textarea "Хотите проверить зрение?"
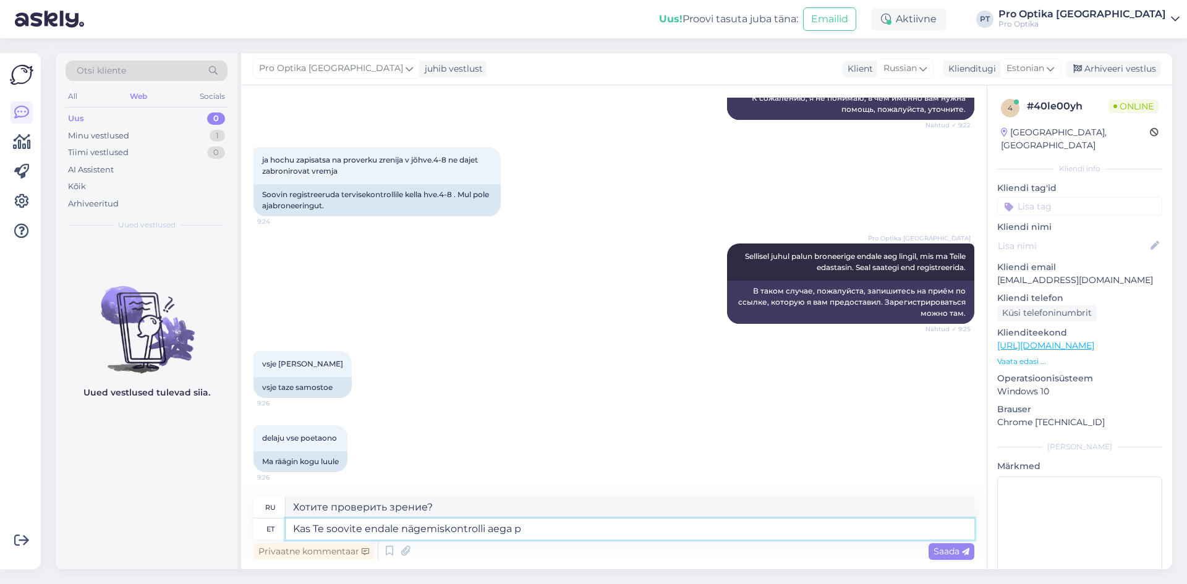
type textarea "Kas Te soovite endale nägemiskontrolli aega pr"
type textarea "Хотите записаться на проверку зрения?"
type textarea "Kas Te soovite endale nägemiskontrolli aega broneerida?"
type textarea "Хотите записаться на прием для проверки зрения?"
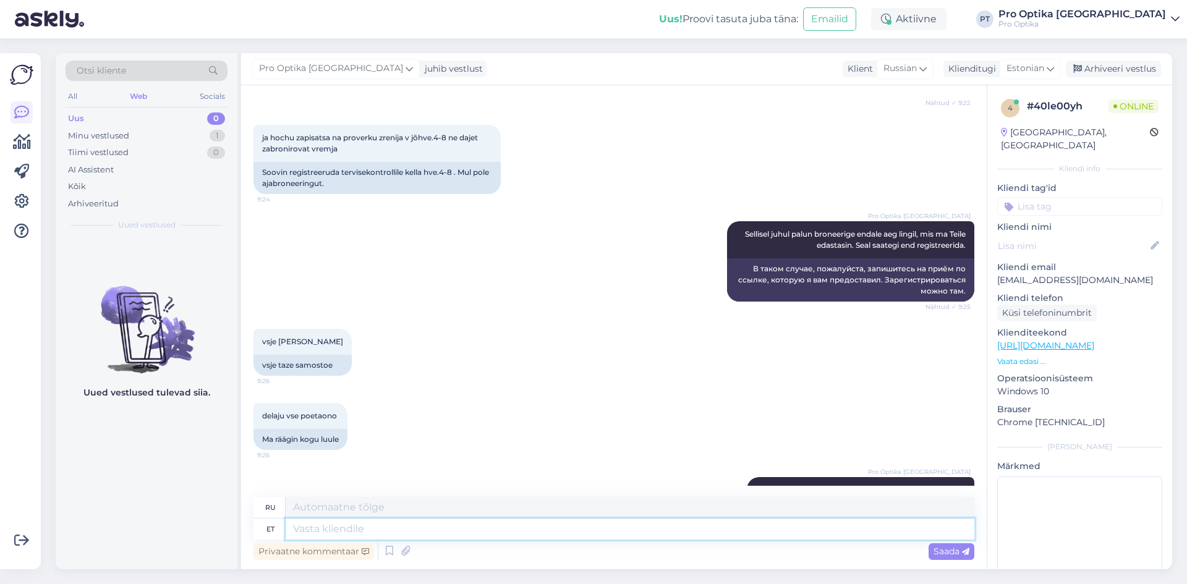
scroll to position [613, 0]
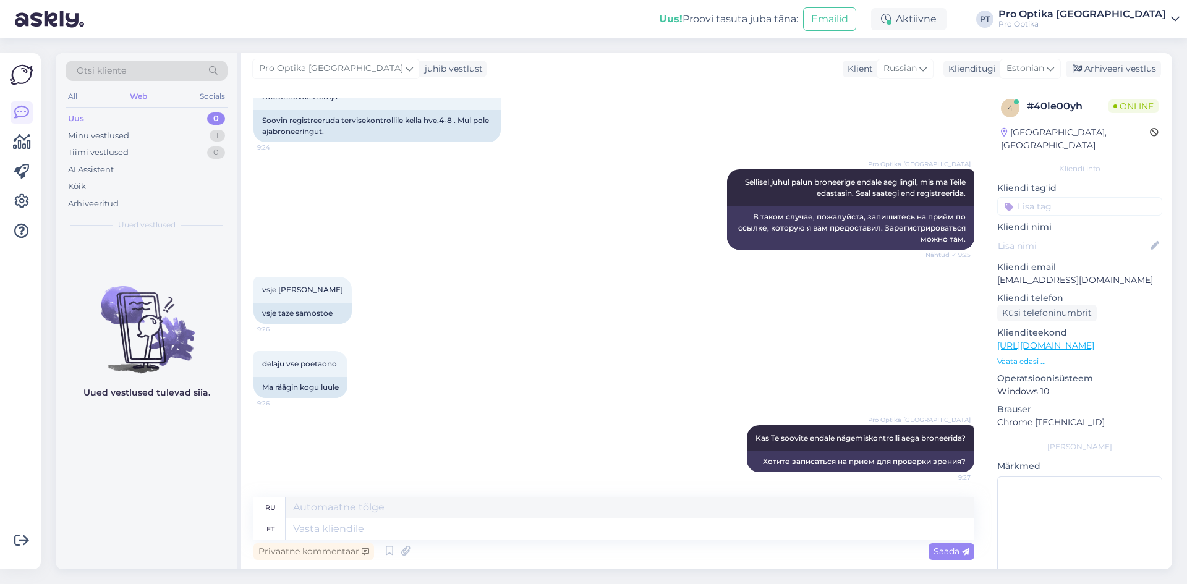
click at [135, 467] on div "Uued vestlused tulevad siia." at bounding box center [147, 403] width 182 height 331
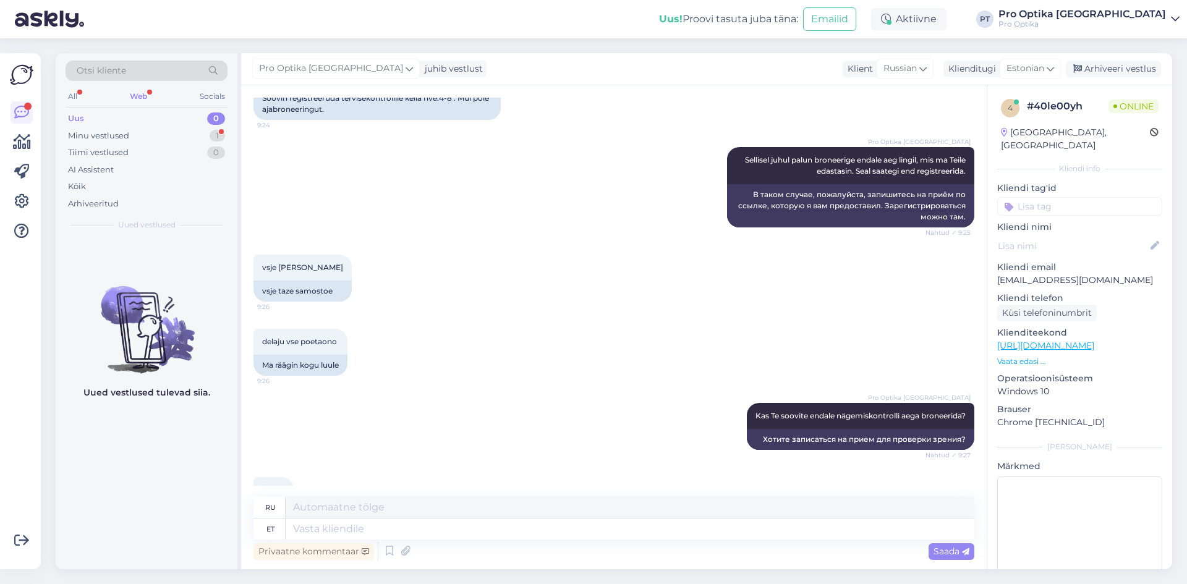
scroll to position [687, 0]
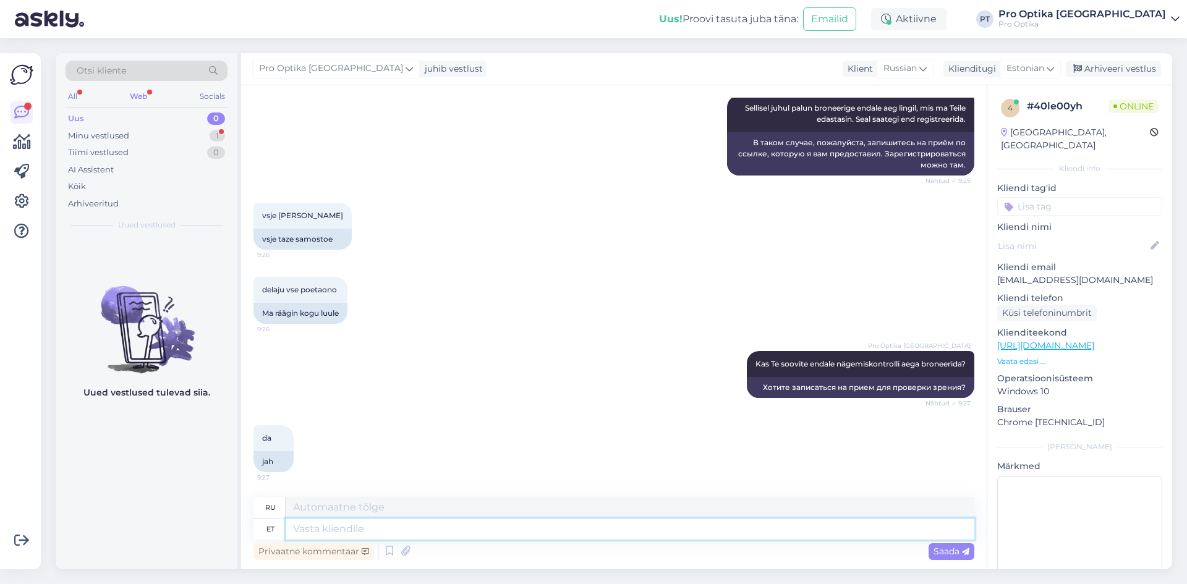
click at [424, 538] on textarea at bounding box center [630, 529] width 689 height 21
type textarea "K"
type textarea "Millal"
type textarea "Когда"
type textarea "Millal Te ae"
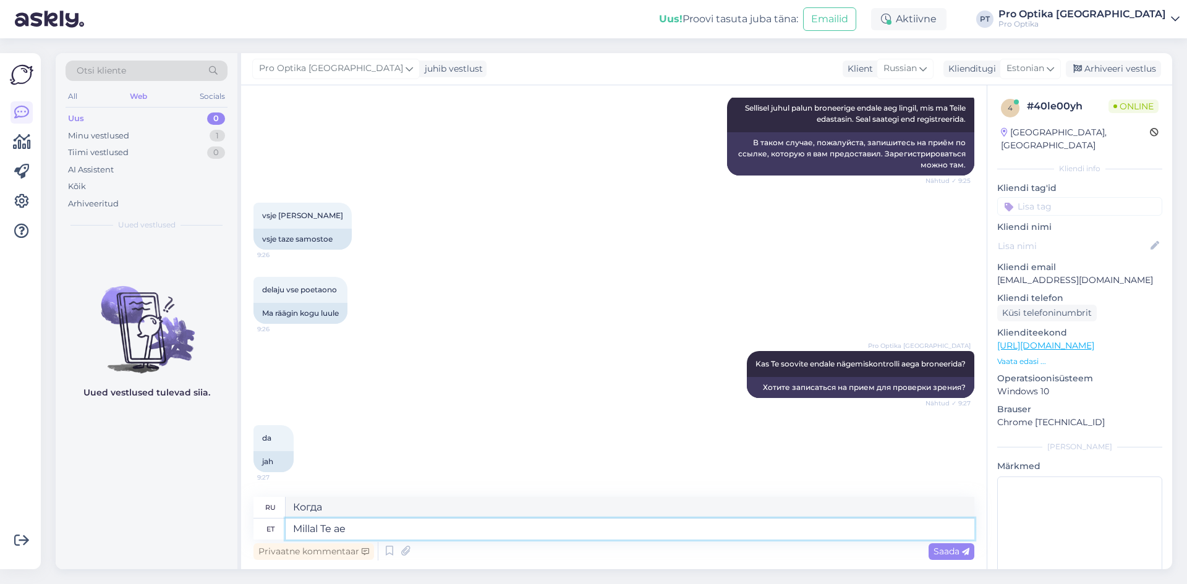
type textarea "Когда ты будешь"
type textarea "Millal Te aega"
type textarea "Когда у вас есть время?"
type textarea "Millal Te aega soovite, ait"
type textarea "Когда вам нужно время?"
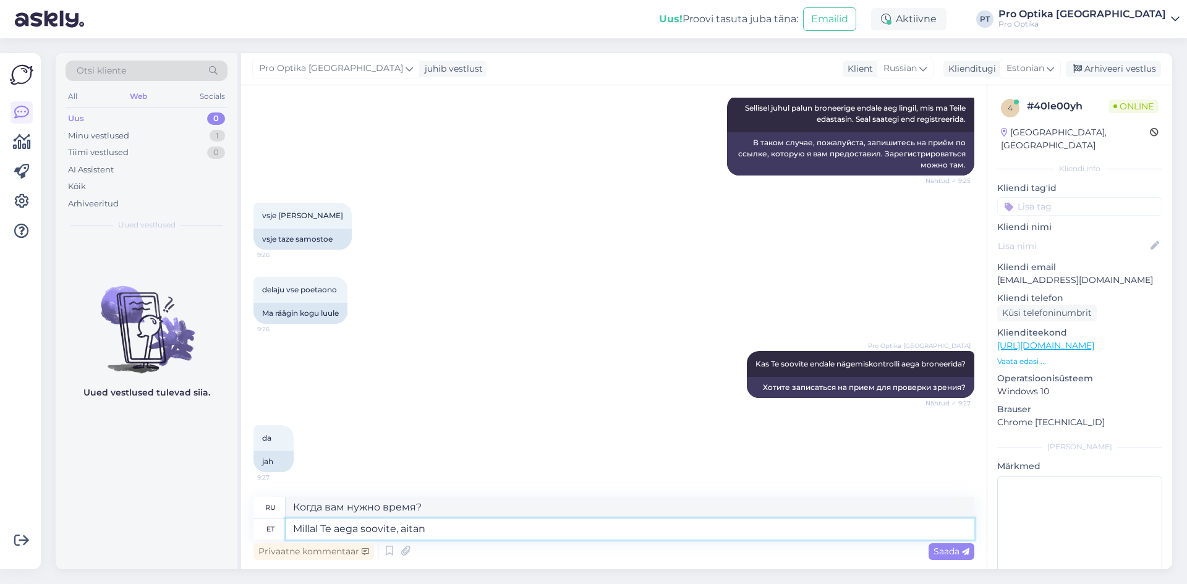
type textarea "Millal Te aega soovite, aitan T"
type textarea "Когда бы вам ни понадобилось время, я помогу."
type textarea "Millal Te aega soovite, aitan Teil"
type textarea "Когда бы вам ни понадобилось время, я вам помогу."
type textarea "Millal Te aega soovite, aitan Teil ise l"
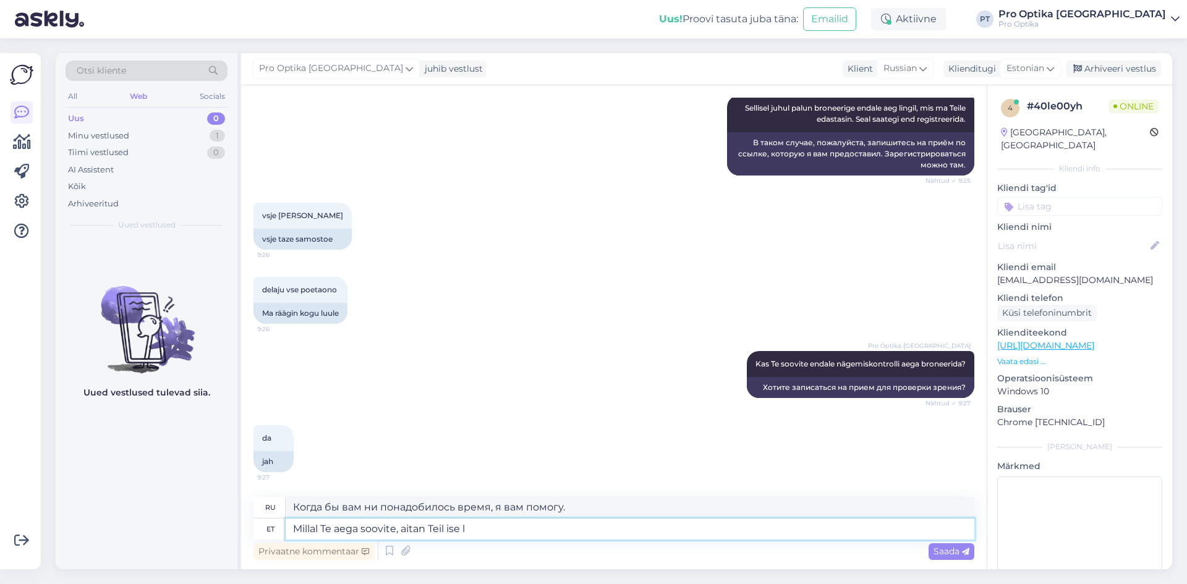
type textarea "Когда тебе понадобится время, я сам тебе помогу."
type textarea "Millal Te aega soovite, aitan Teil ise läbi l"
type textarea "Когда бы вам ни понадобилось время, я сам вам помогу."
type textarea "Millal Te aega soovite, aitan Teil ise läbi lingi br"
type textarea "Когда вам понадобится время, я сам помогу вам по ссылке."
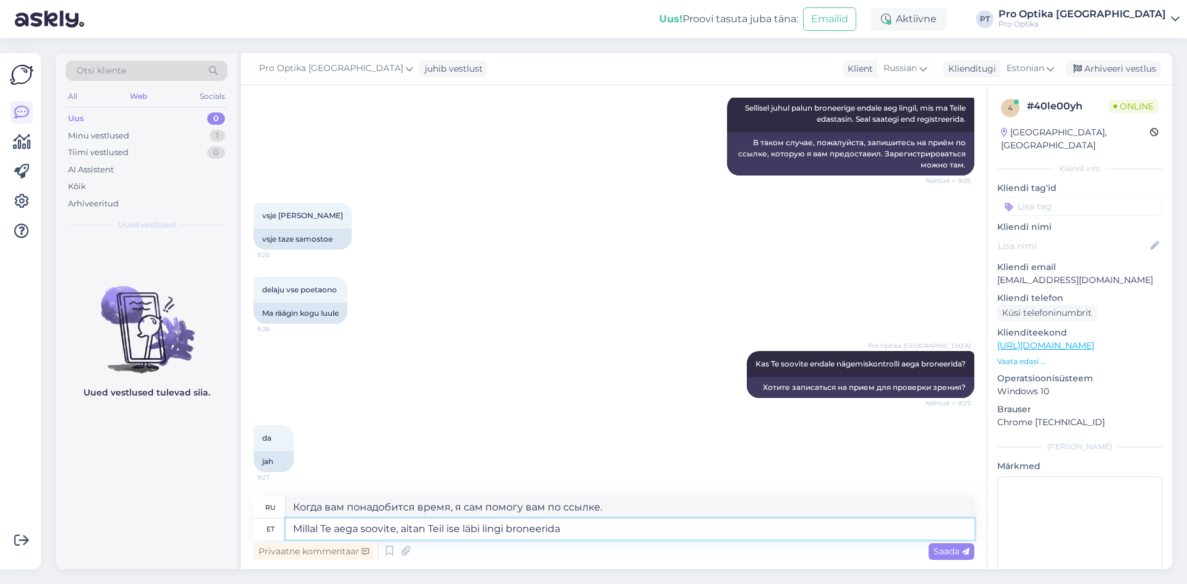
type textarea "Millal Te aega soovite, aitan Teil ise läbi lingi broneerida."
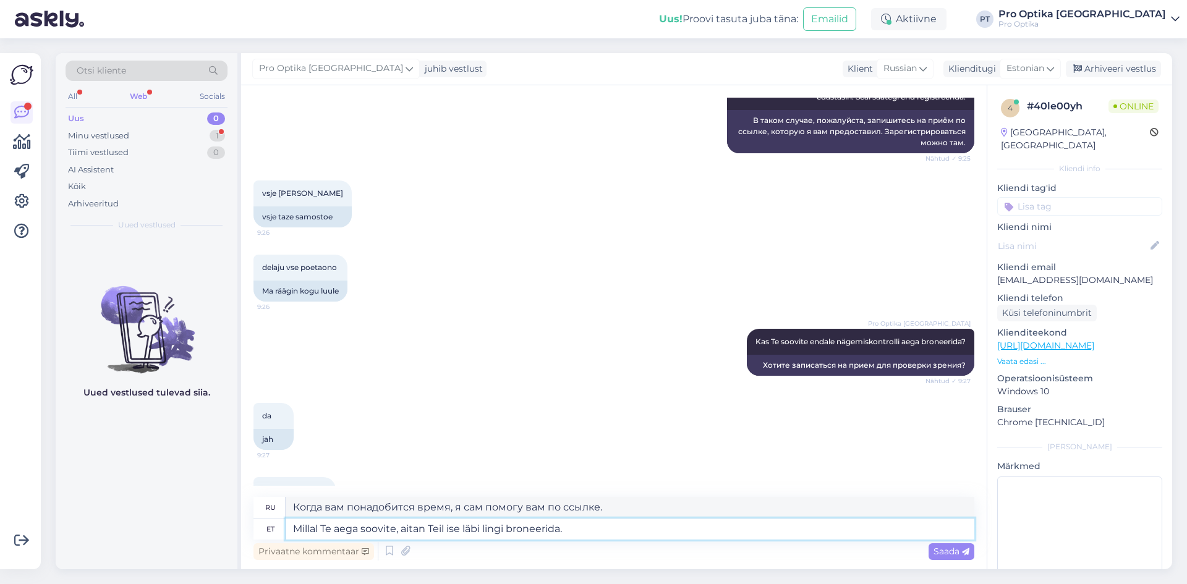
scroll to position [762, 0]
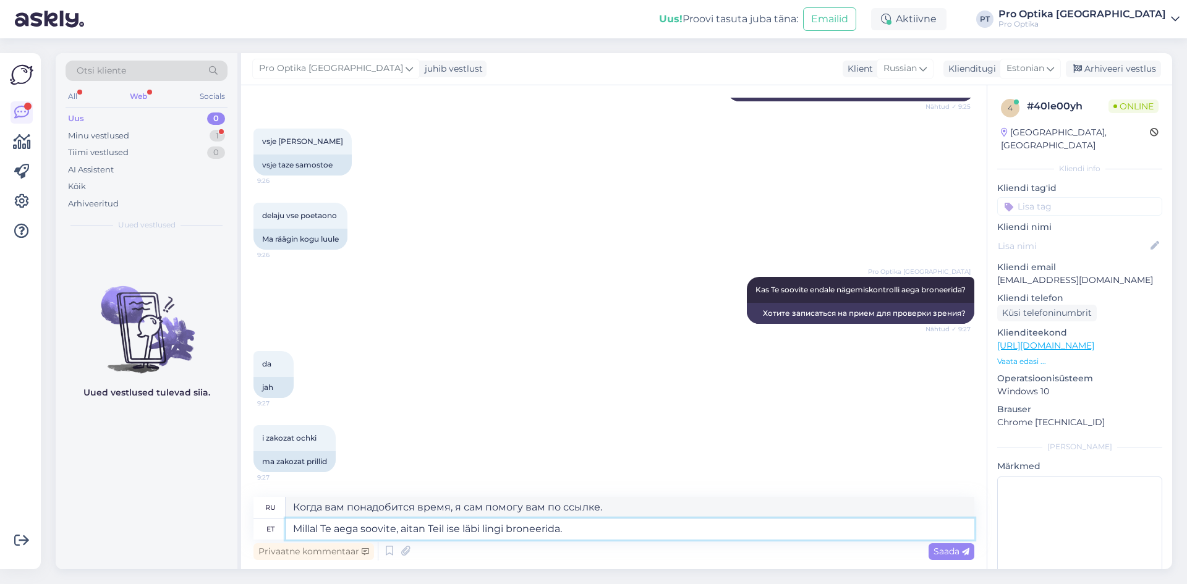
type textarea "Когда бы вам ни было удобно время, я сам помогу вам его забронировать по ссылке."
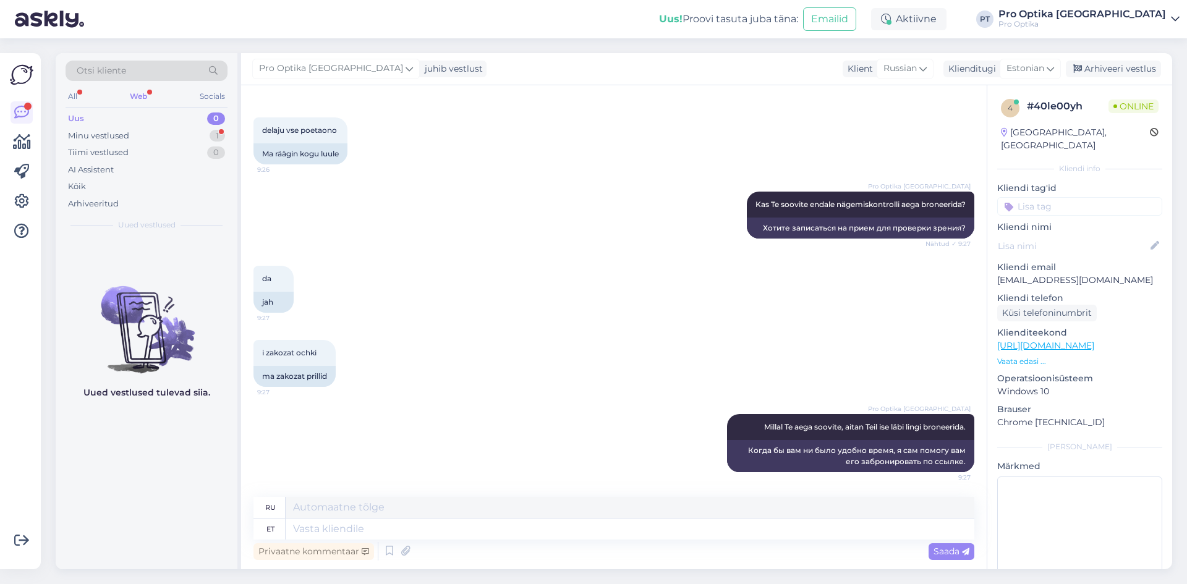
click at [219, 484] on div "Uued vestlused tulevad siia." at bounding box center [147, 403] width 182 height 331
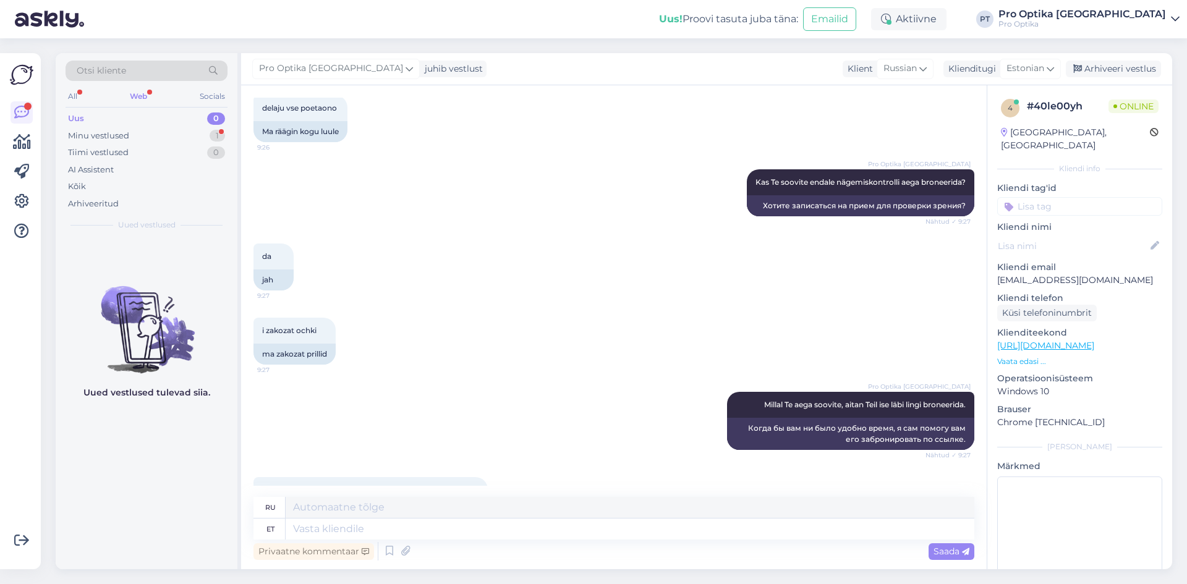
scroll to position [921, 0]
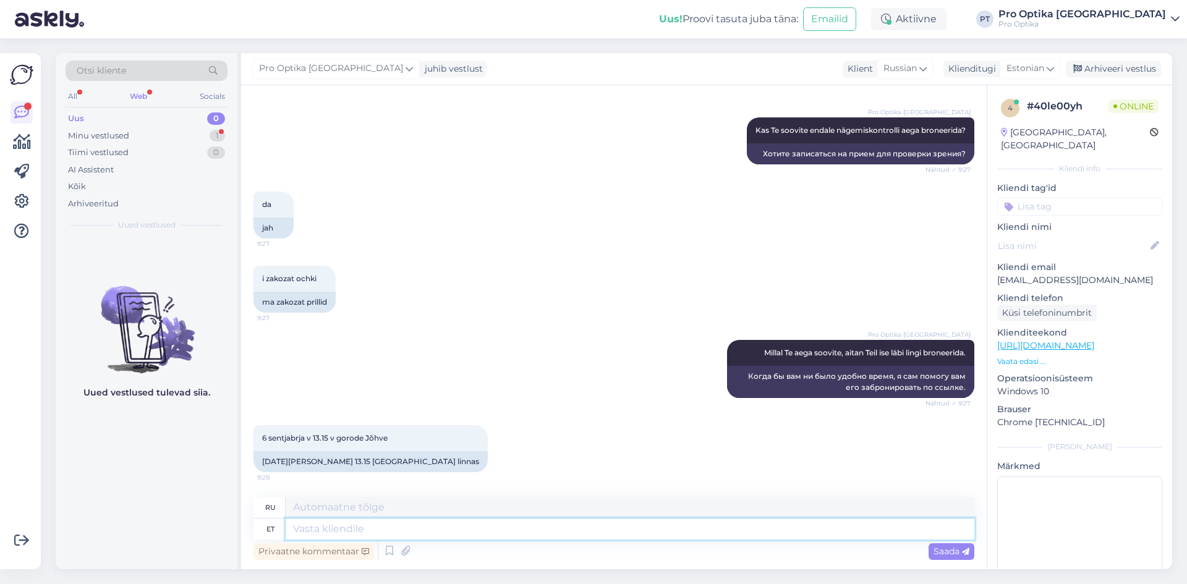
click at [415, 527] on textarea at bounding box center [630, 529] width 689 height 21
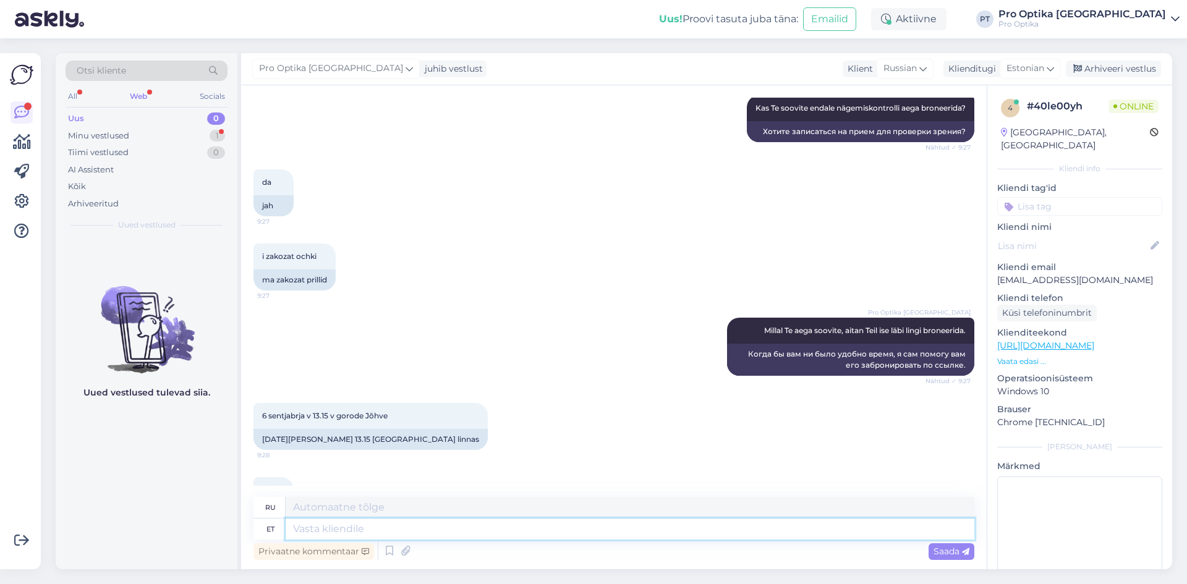
scroll to position [995, 0]
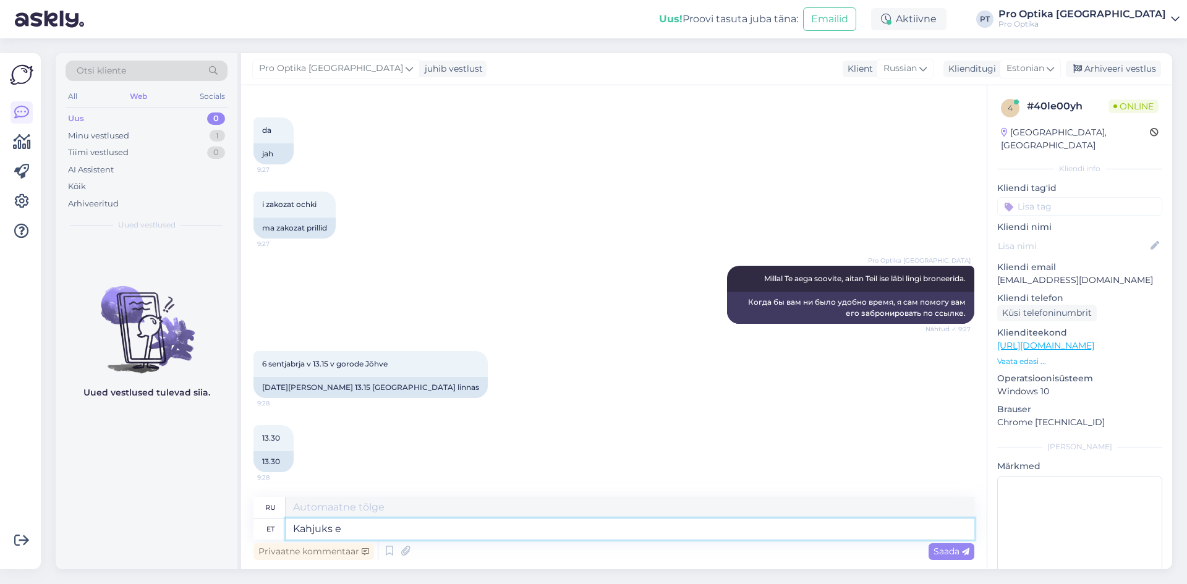
type textarea "Kahjuks ei"
type textarea "К сожалению"
type textarea "Kahjuks ei ole"
type textarea "К сожалению, нет."
type textarea "Kahjuks ei ole s"
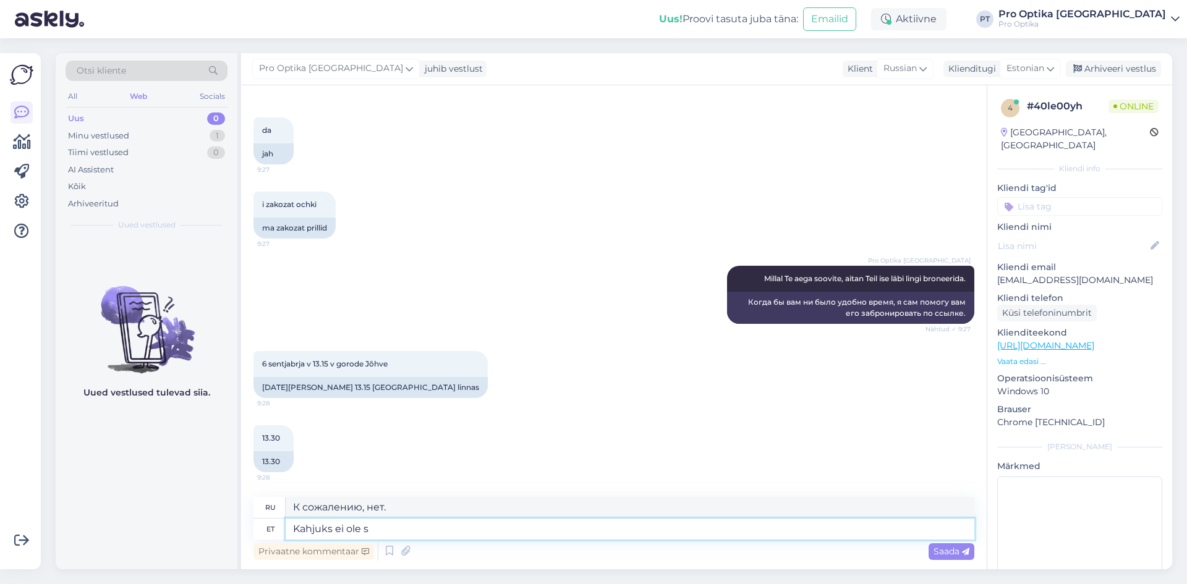
type textarea "К сожалению, нет"
type textarea "Kahjuks ei ole see pä"
type textarea "К сожалению, это не так"
type textarea "Kahjuks ei ole see päev va"
type textarea "К сожалению, сегодня не тот день."
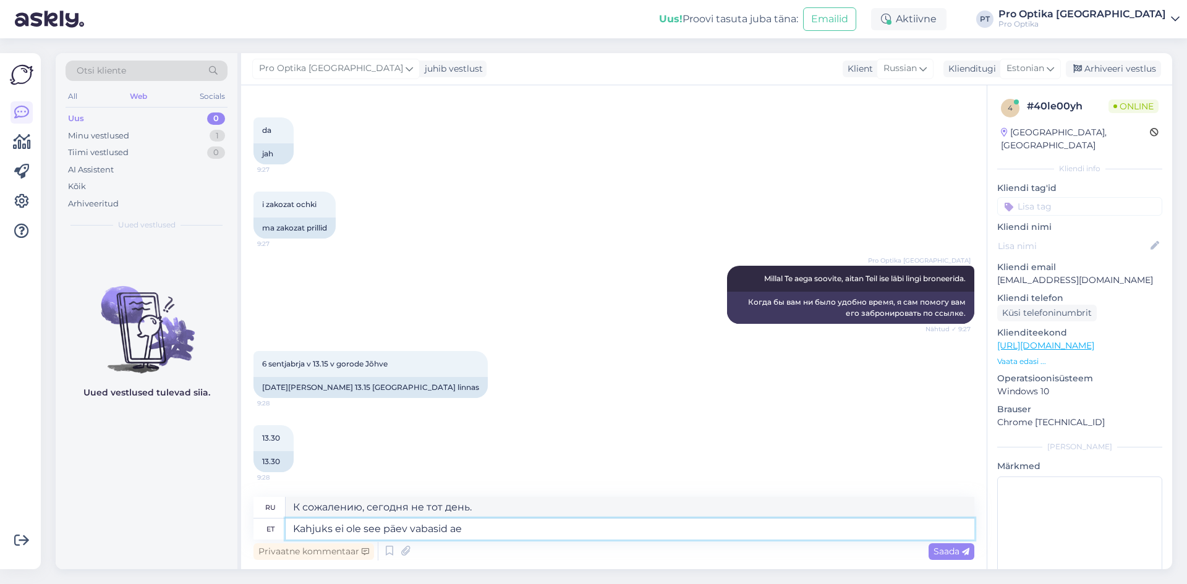
type textarea "Kahjuks ei ole see päev vabasid aeg"
type textarea "К сожалению, этот день не бесплатный."
type textarea "Kahjuks ei ole see päev vabasid aegu."
type textarea "К сожалению, в этот день свободных дней нет."
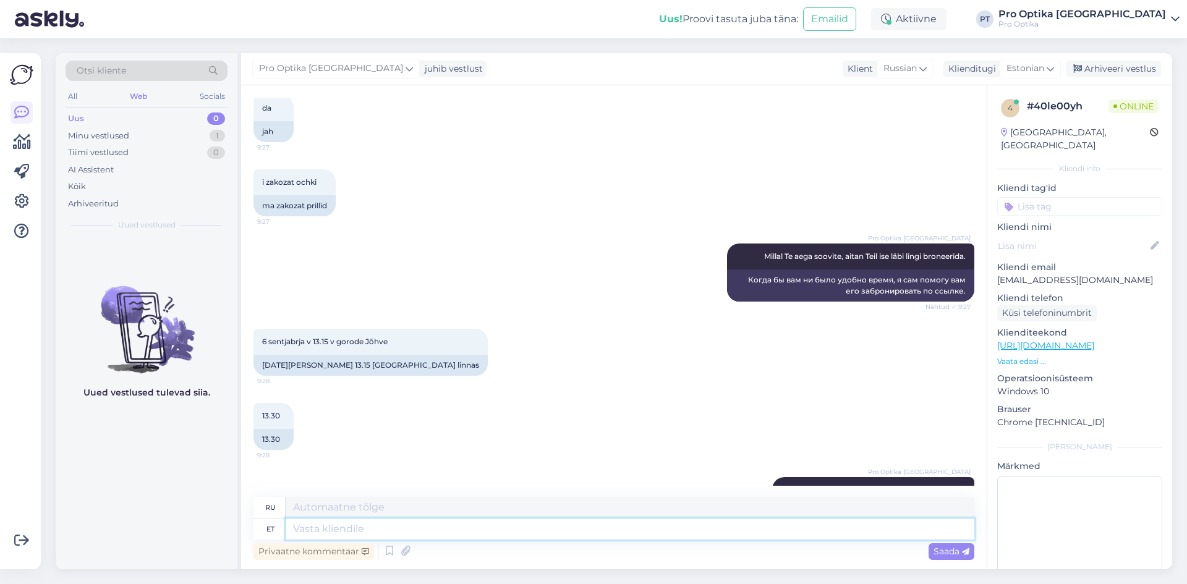
scroll to position [1069, 0]
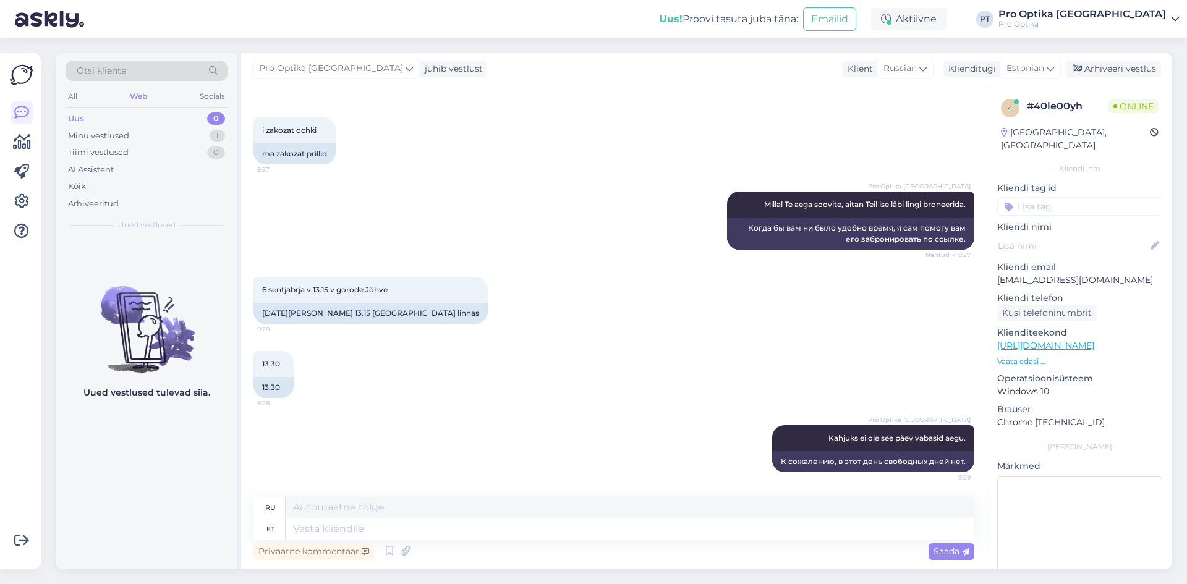
click at [170, 442] on div "Uued vestlused tulevad siia." at bounding box center [147, 403] width 182 height 331
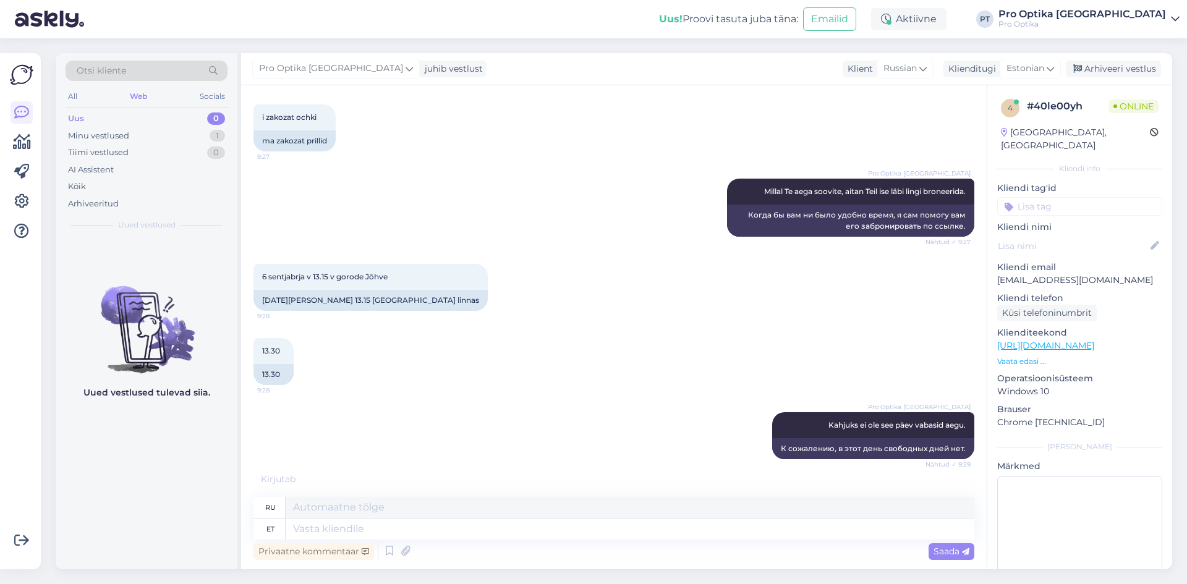
scroll to position [1144, 0]
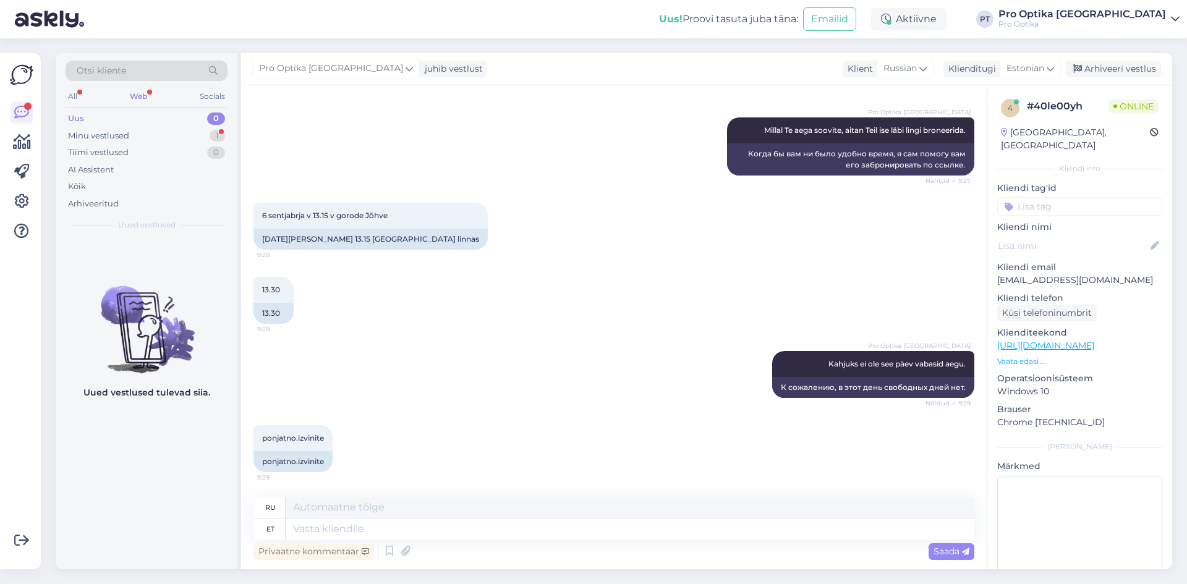
click at [84, 462] on div "Uued vestlused tulevad siia." at bounding box center [147, 403] width 182 height 331
click at [143, 105] on div "All Web Socials" at bounding box center [147, 97] width 162 height 19
click at [138, 91] on div "Web" at bounding box center [138, 96] width 22 height 16
click at [157, 146] on div "Tiimi vestlused 0" at bounding box center [147, 152] width 162 height 17
click at [151, 134] on div "Minu vestlused 1" at bounding box center [147, 135] width 162 height 17
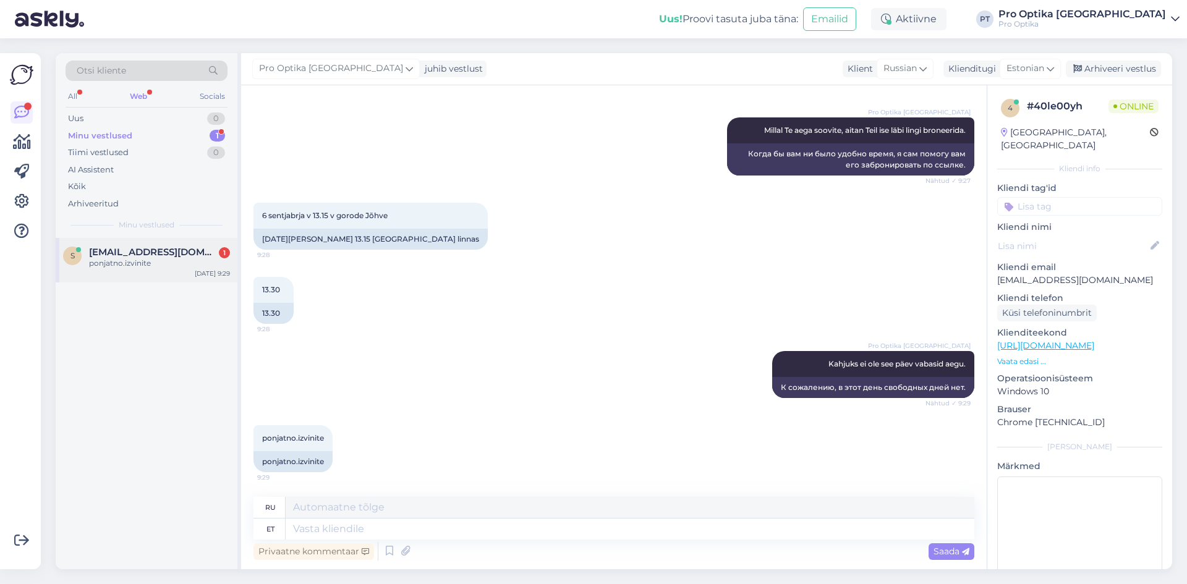
click at [191, 273] on div "s [EMAIL_ADDRESS][DOMAIN_NAME] 1 [DOMAIN_NAME] [DATE] 9:29" at bounding box center [147, 260] width 182 height 45
click at [1120, 70] on div "Arhiveeri vestlus" at bounding box center [1113, 69] width 95 height 17
